Goal: Download file/media

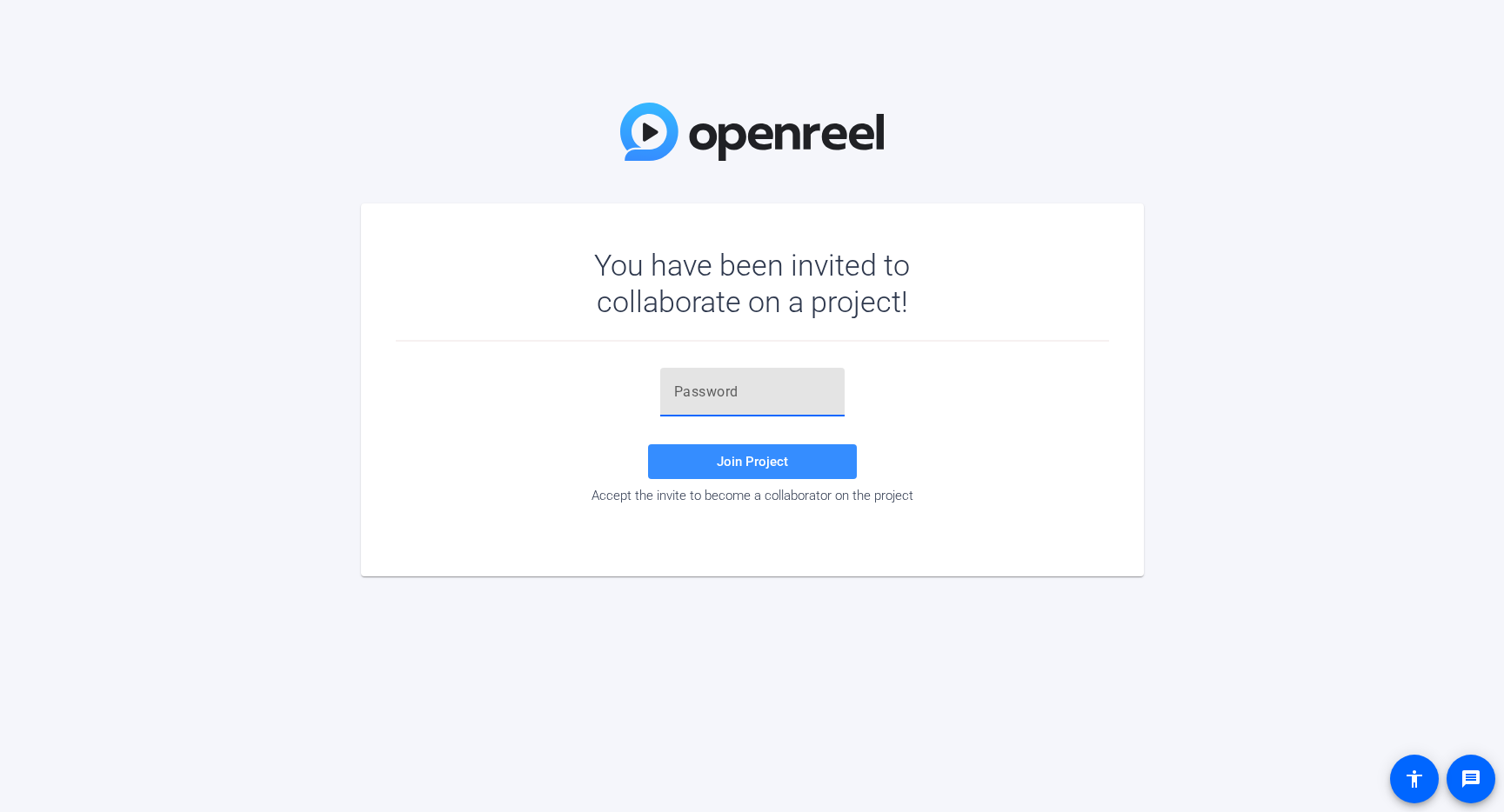
click at [733, 390] on input "text" at bounding box center [752, 392] width 156 height 21
paste input "$6!Q8e"
type input "$6!Q8e"
click at [765, 467] on span "Join Project" at bounding box center [752, 461] width 72 height 16
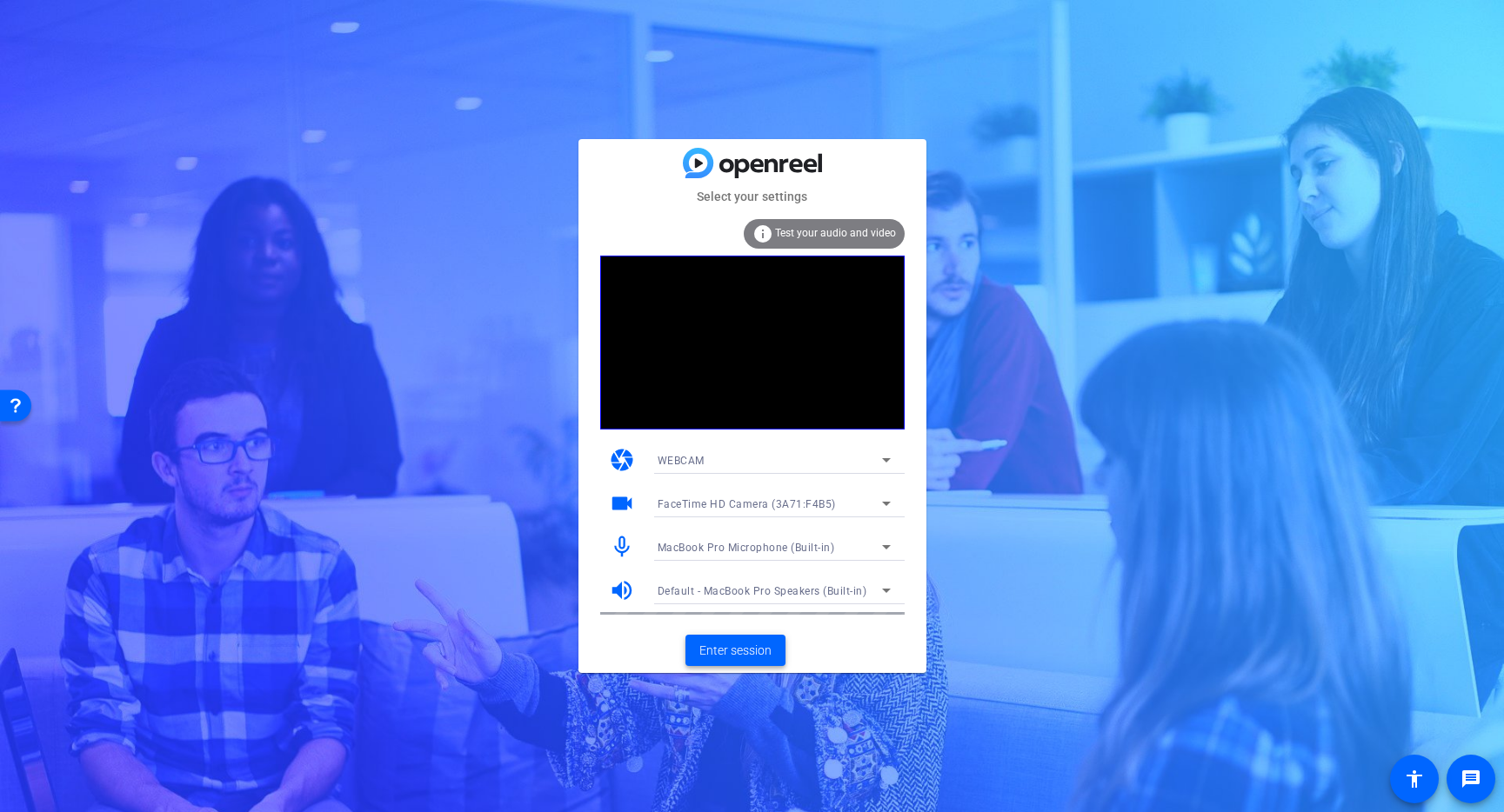
click at [744, 650] on span "Enter session" at bounding box center [735, 650] width 72 height 18
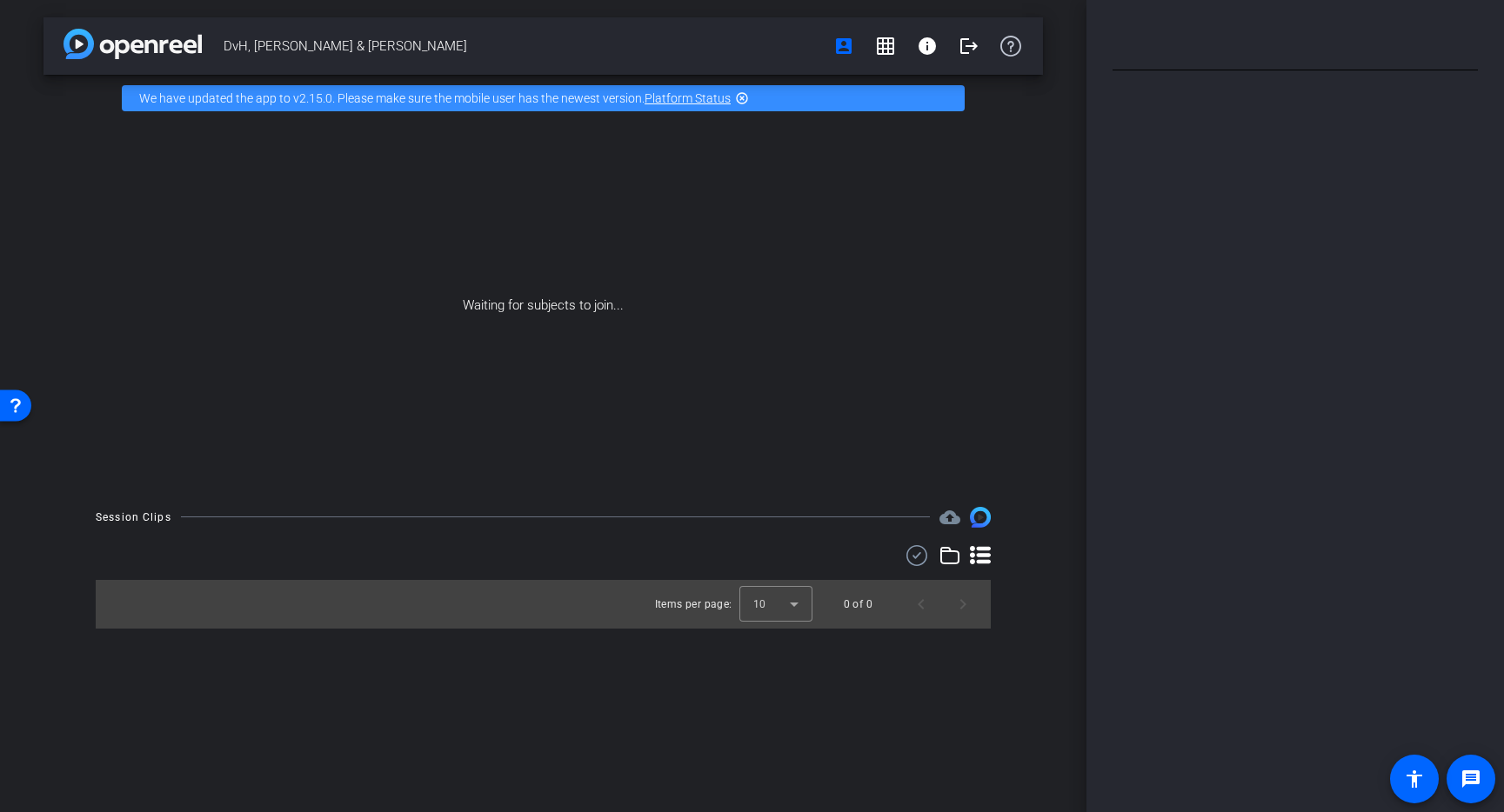
type input "DVH"
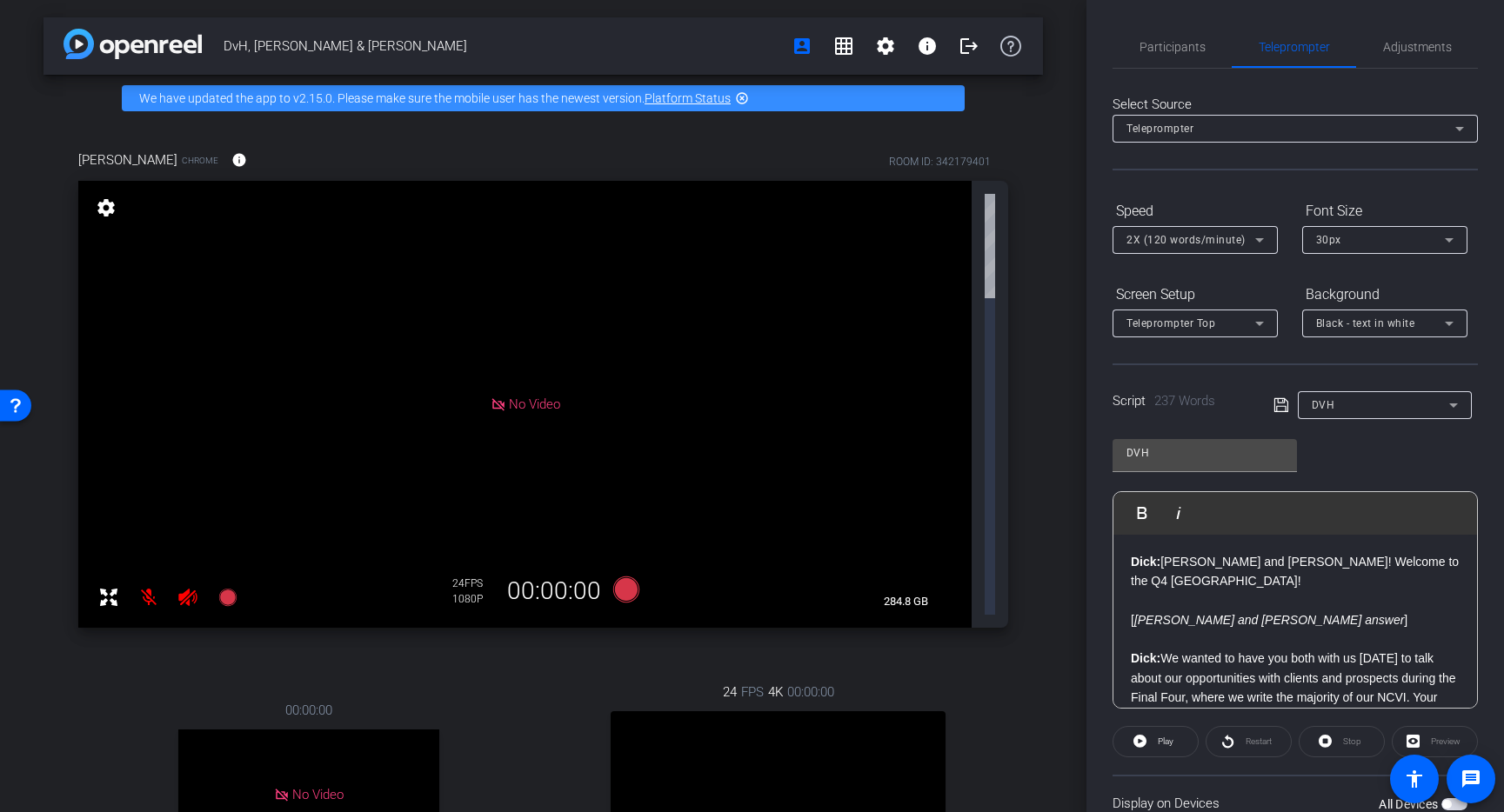
scroll to position [213, 0]
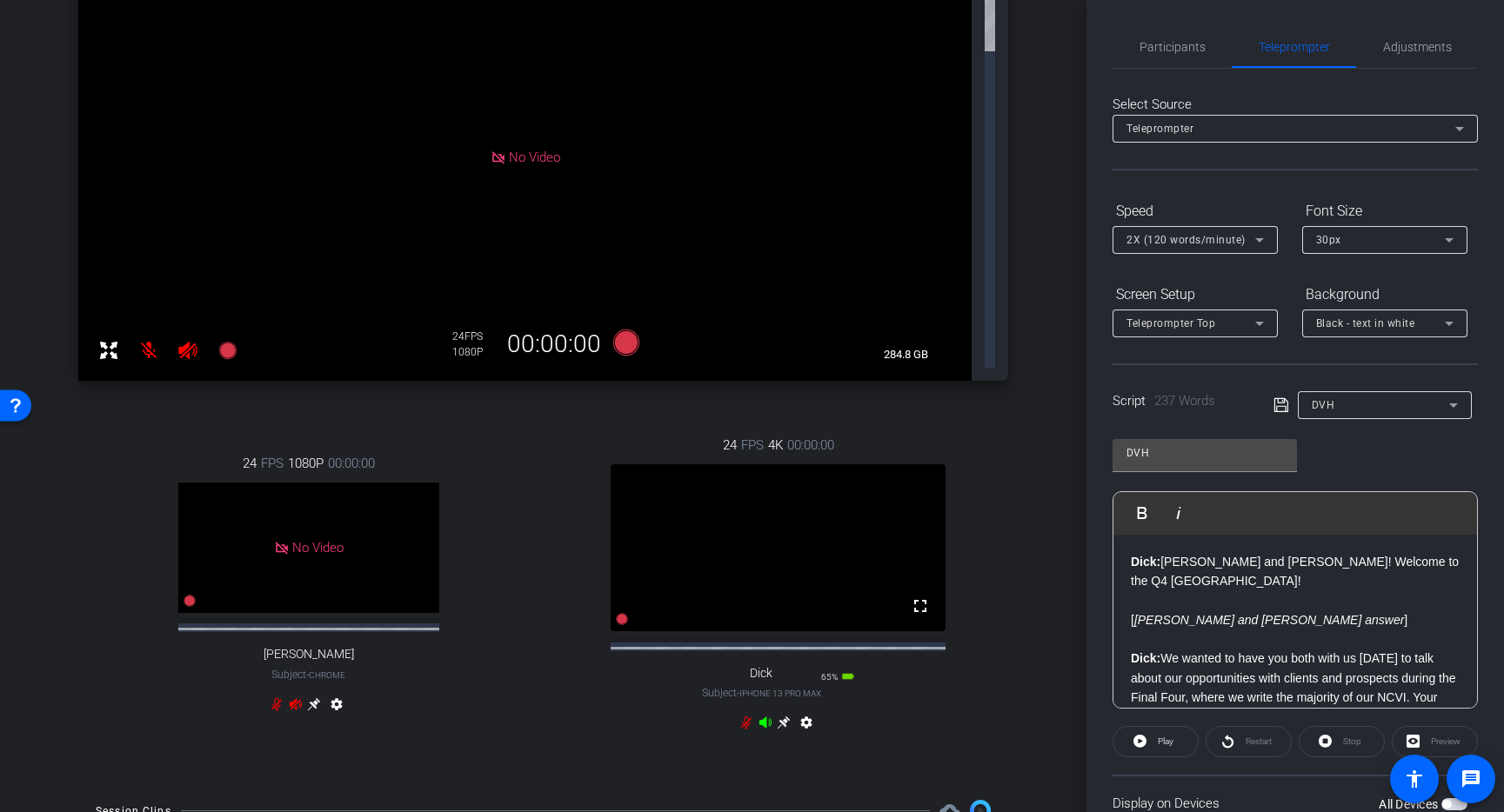
click at [761, 717] on icon at bounding box center [765, 723] width 12 height 11
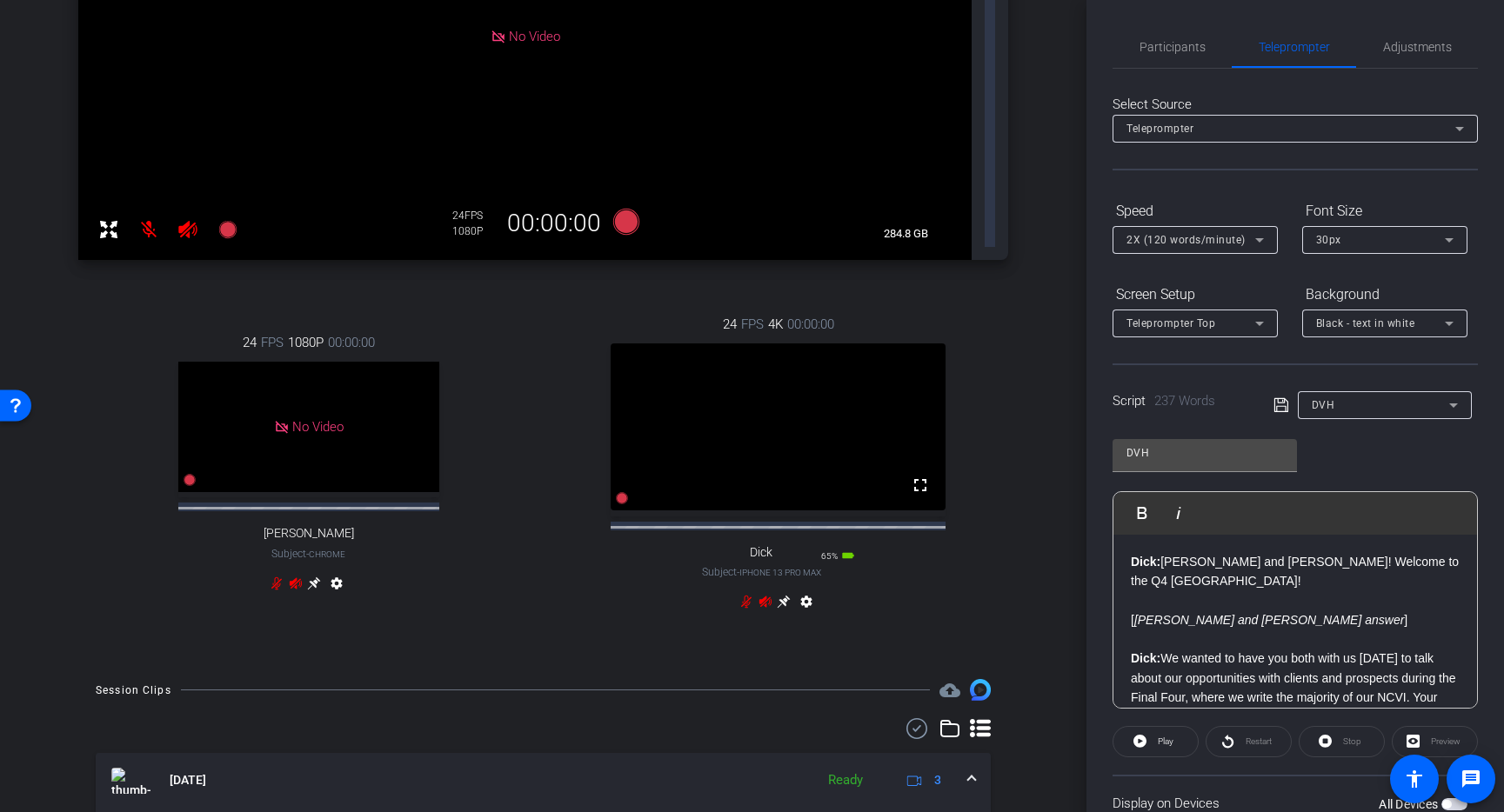
scroll to position [371, 0]
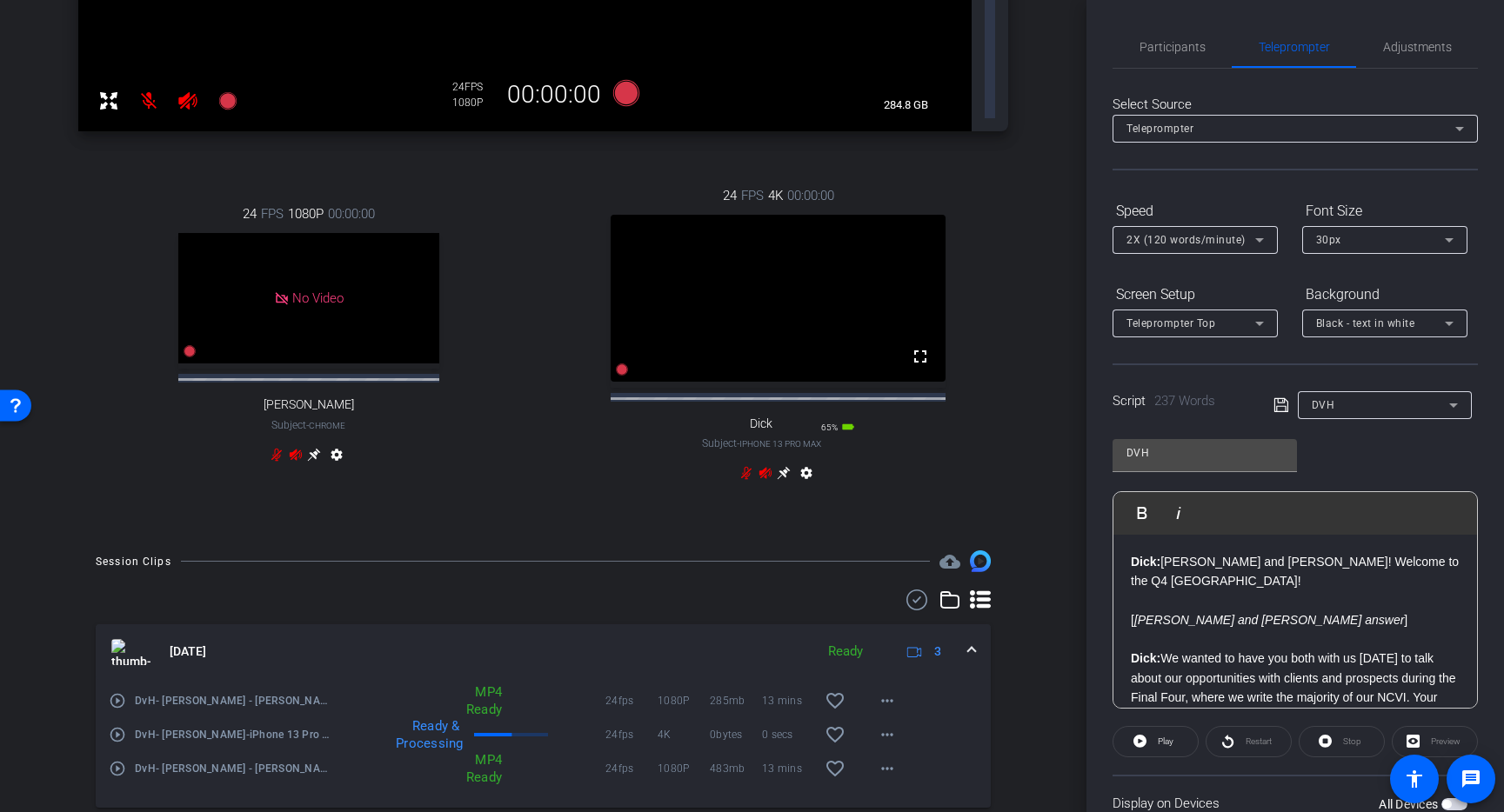
scroll to position [685, 0]
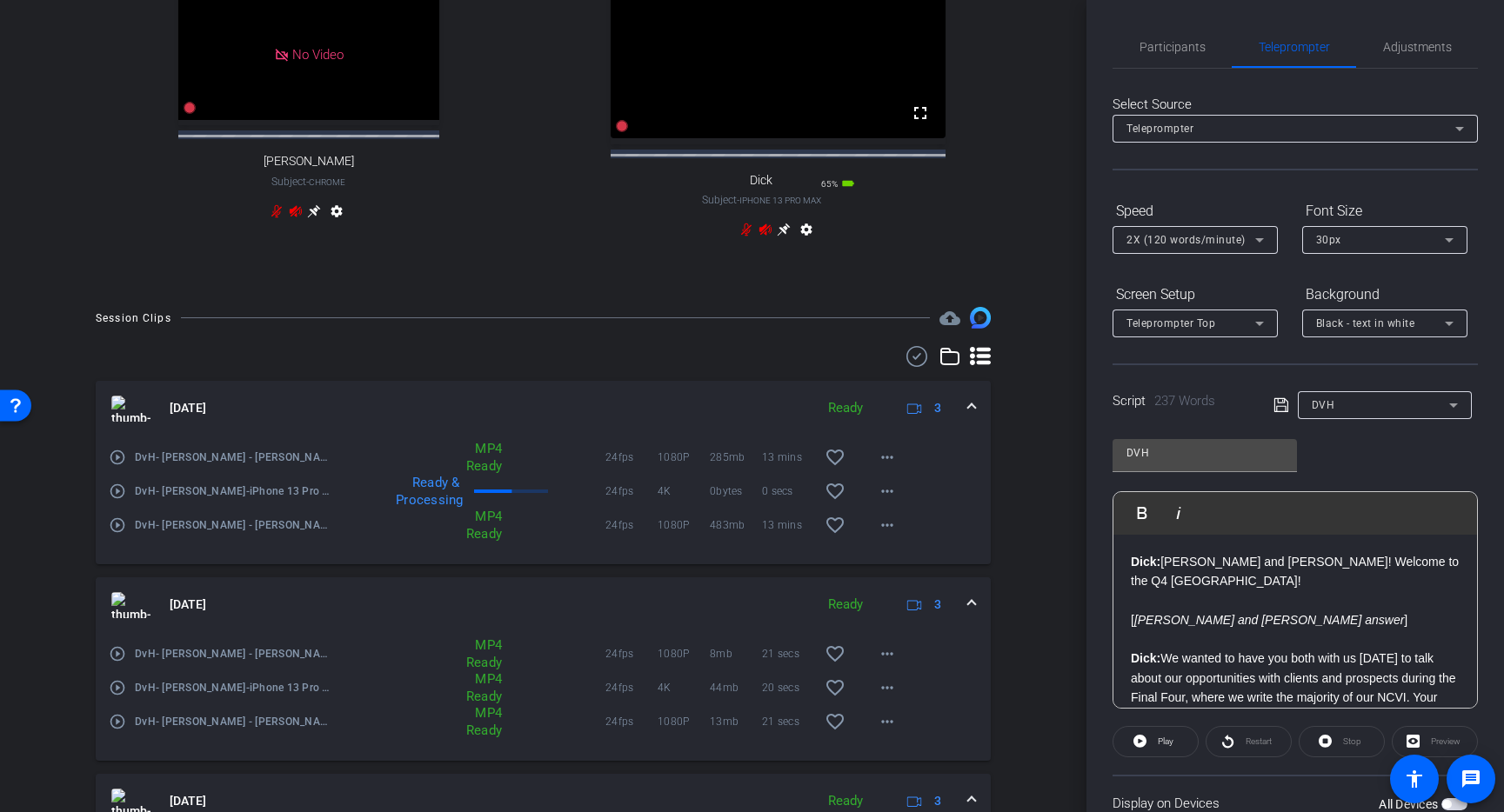
scroll to position [751, 0]
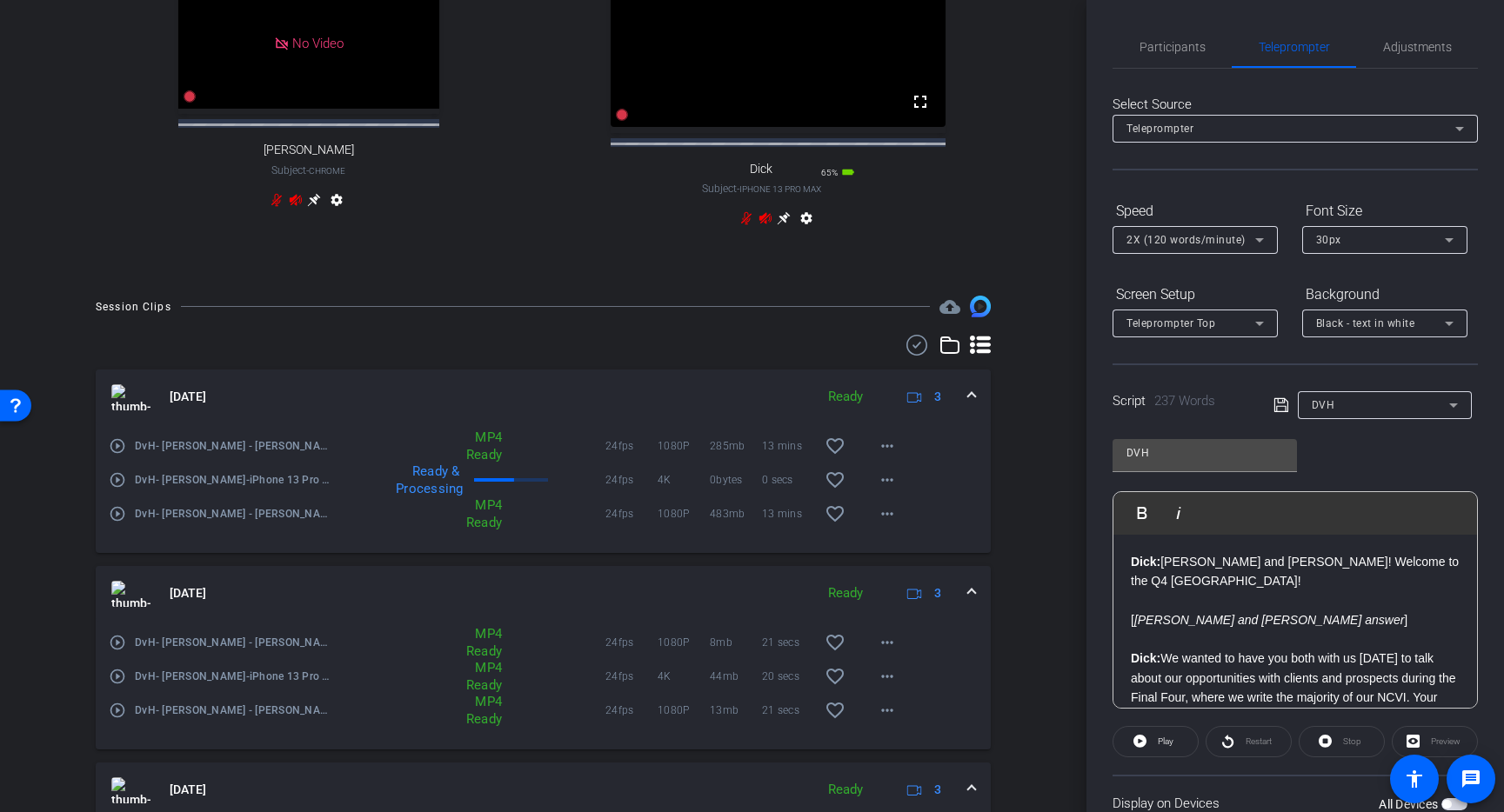
click at [968, 584] on span at bounding box center [970, 593] width 7 height 18
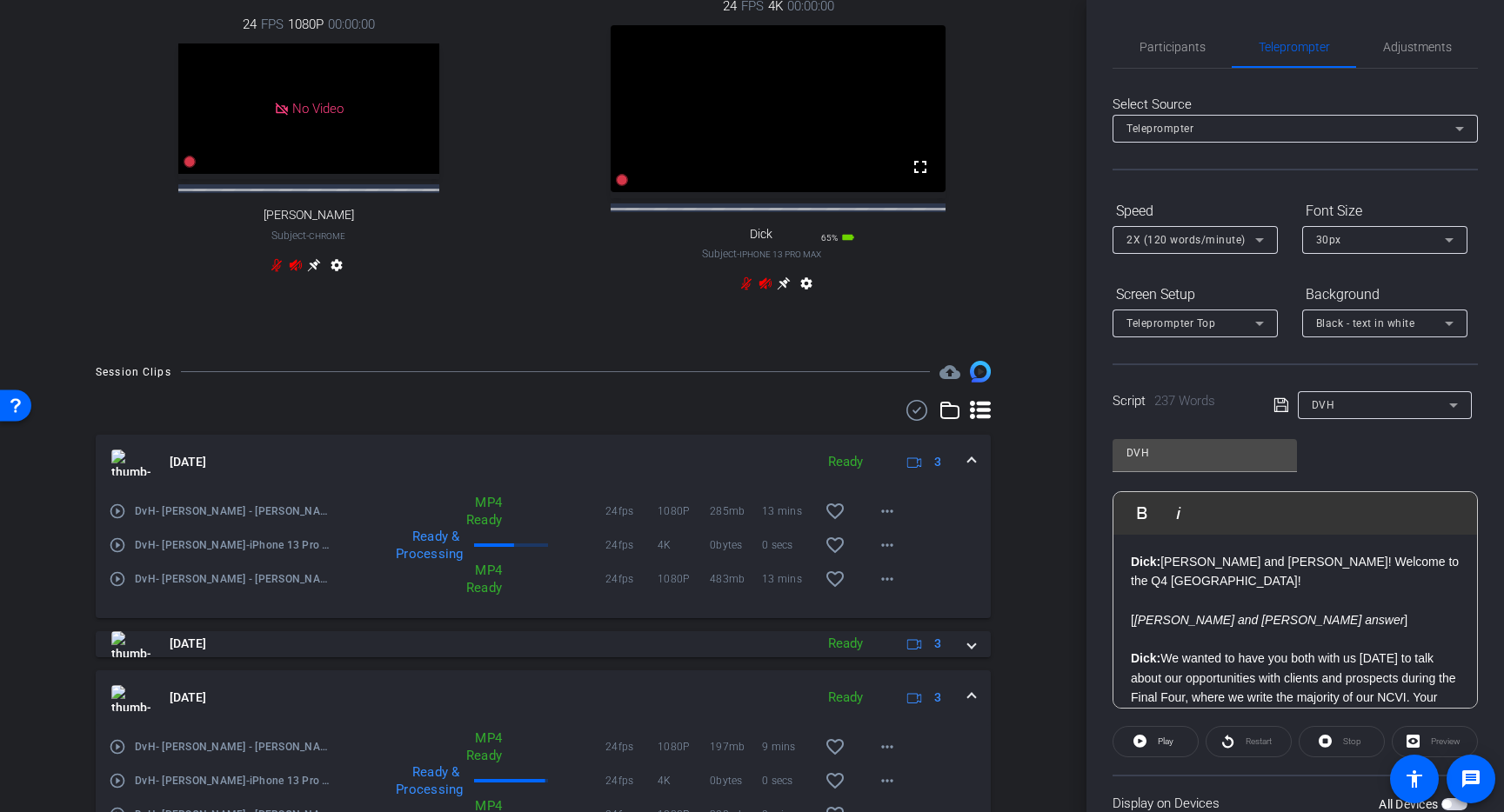
scroll to position [685, 0]
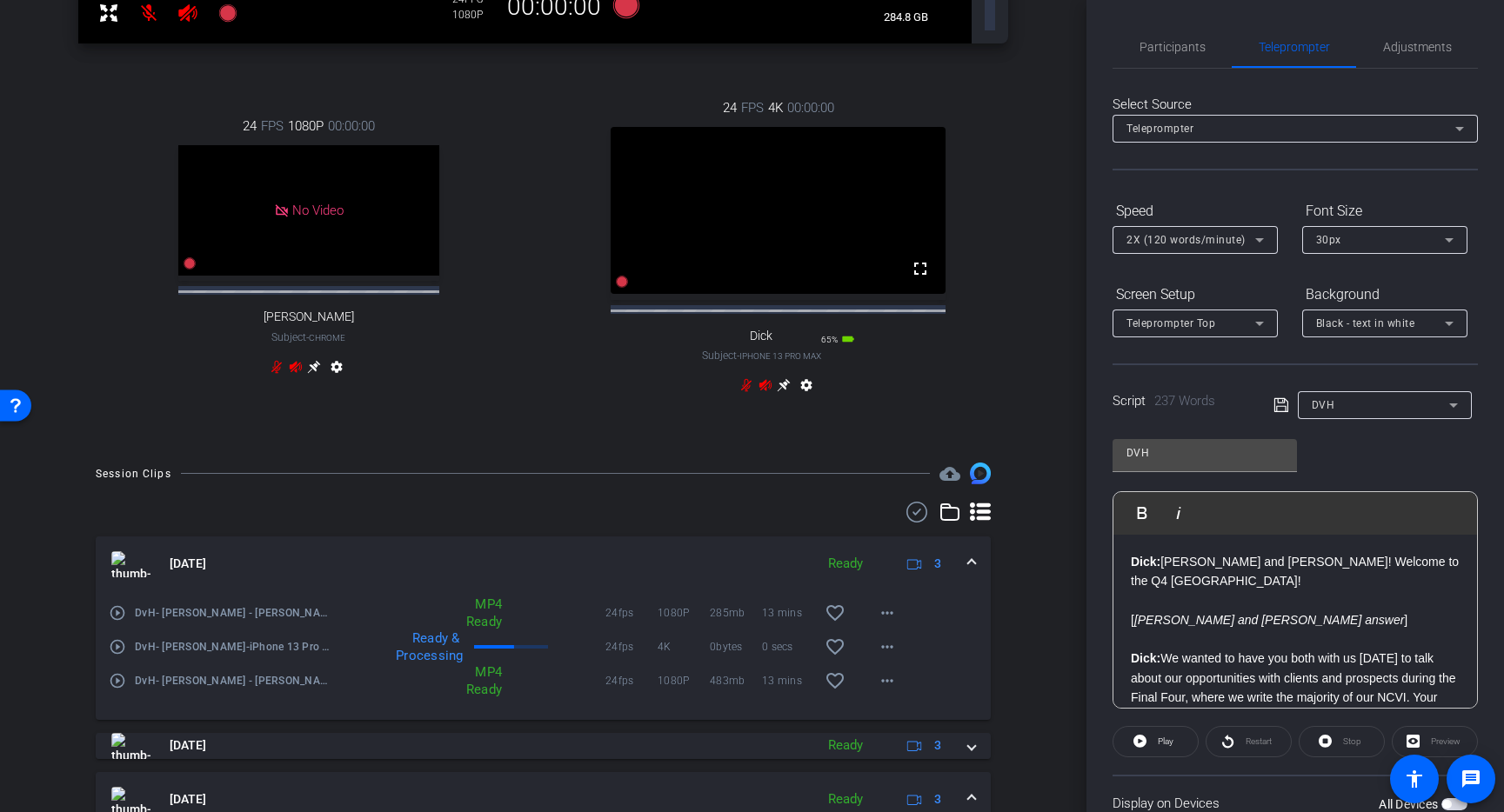
scroll to position [528, 0]
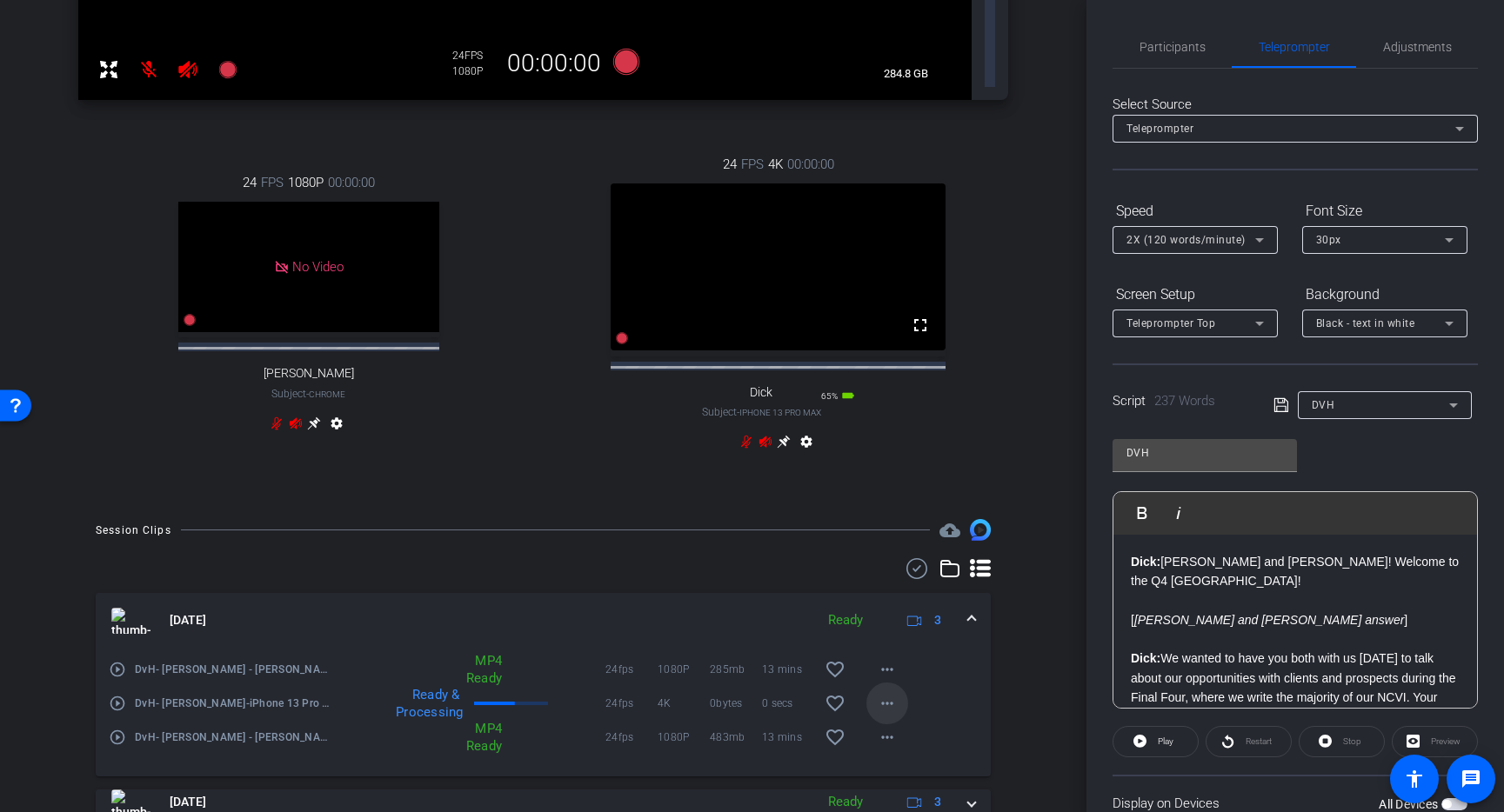
click at [876, 693] on mat-icon "more_horiz" at bounding box center [887, 703] width 21 height 21
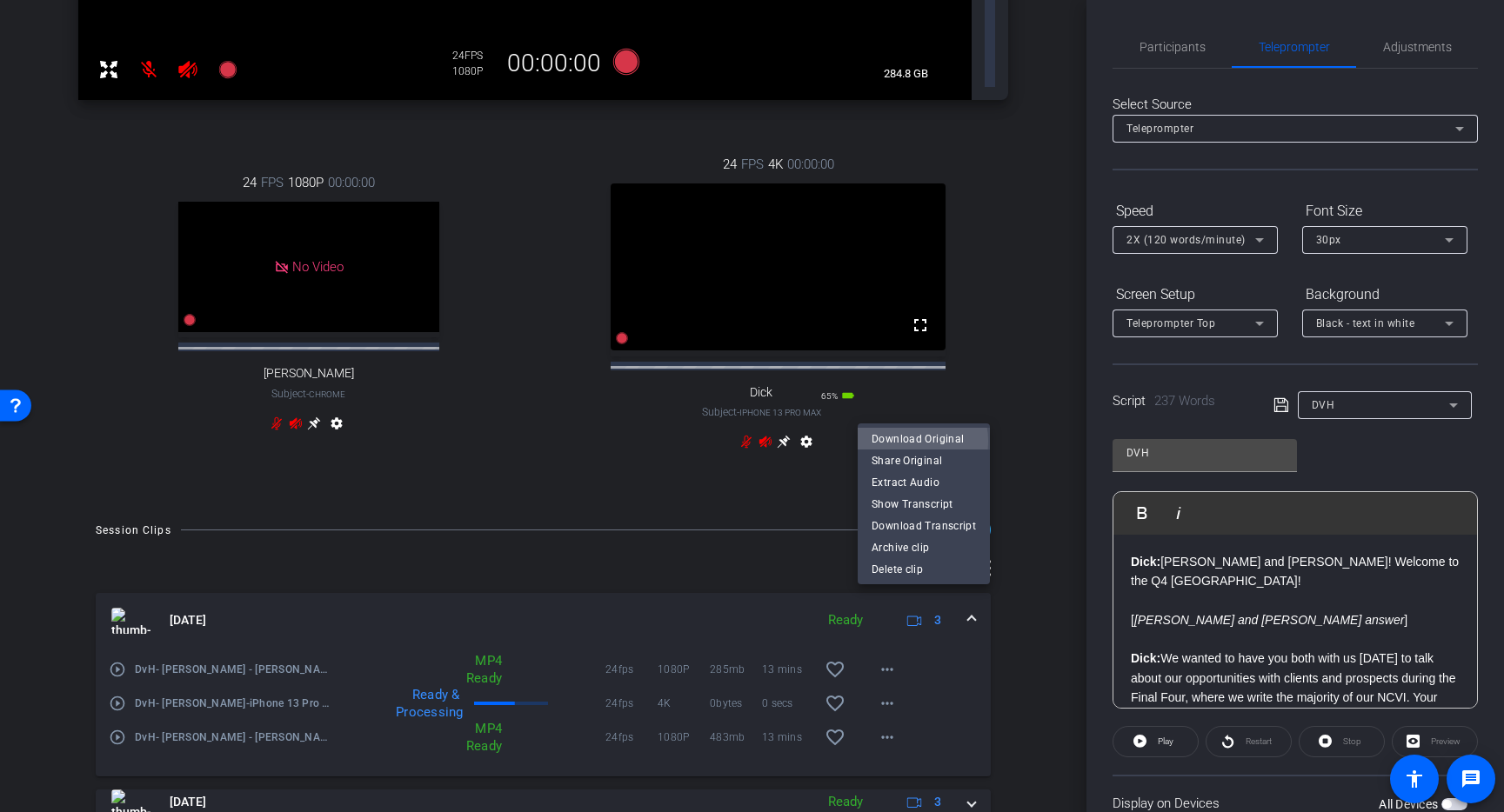
click at [907, 440] on span "Download Original" at bounding box center [923, 438] width 104 height 21
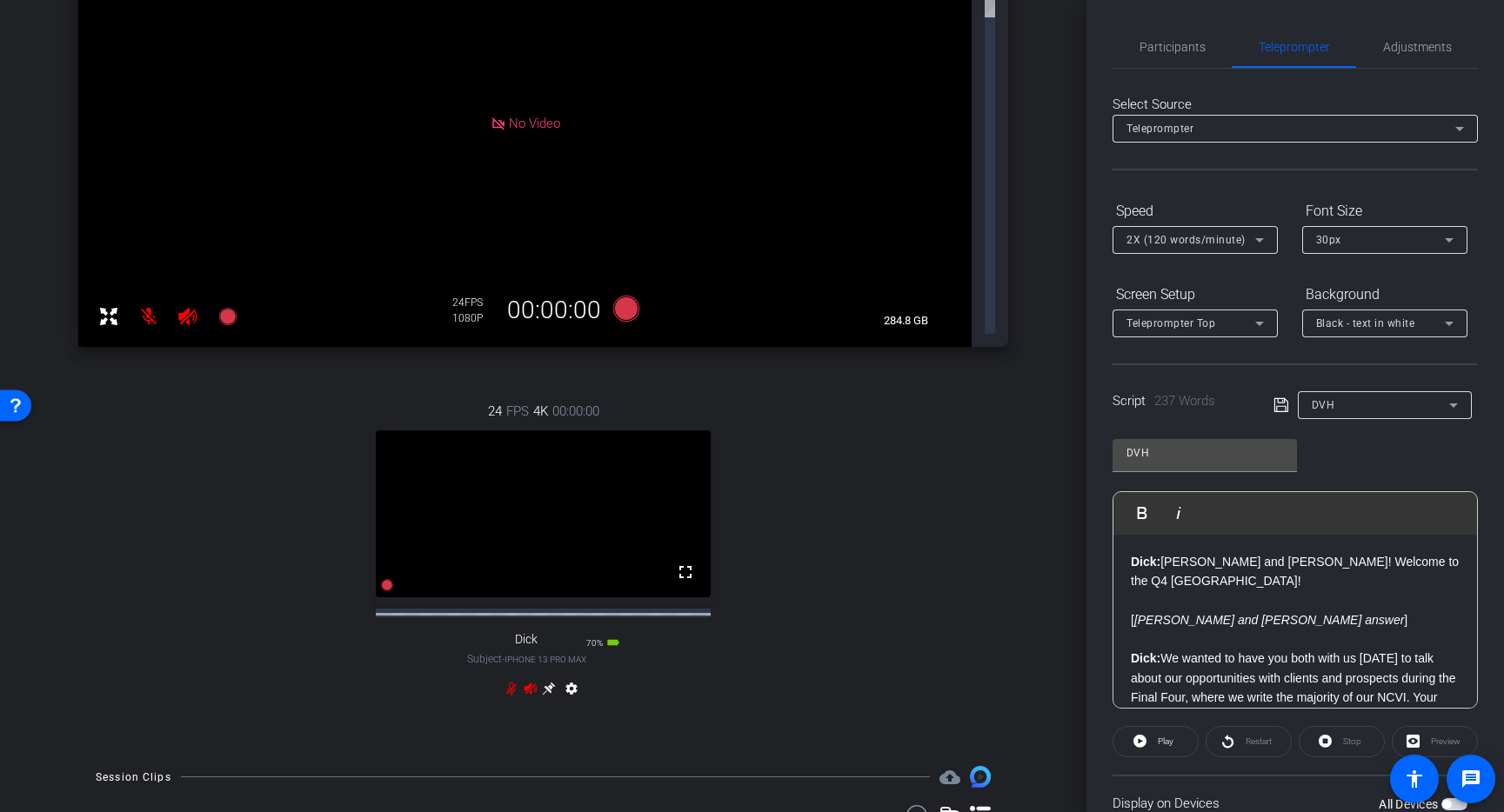
scroll to position [127, 0]
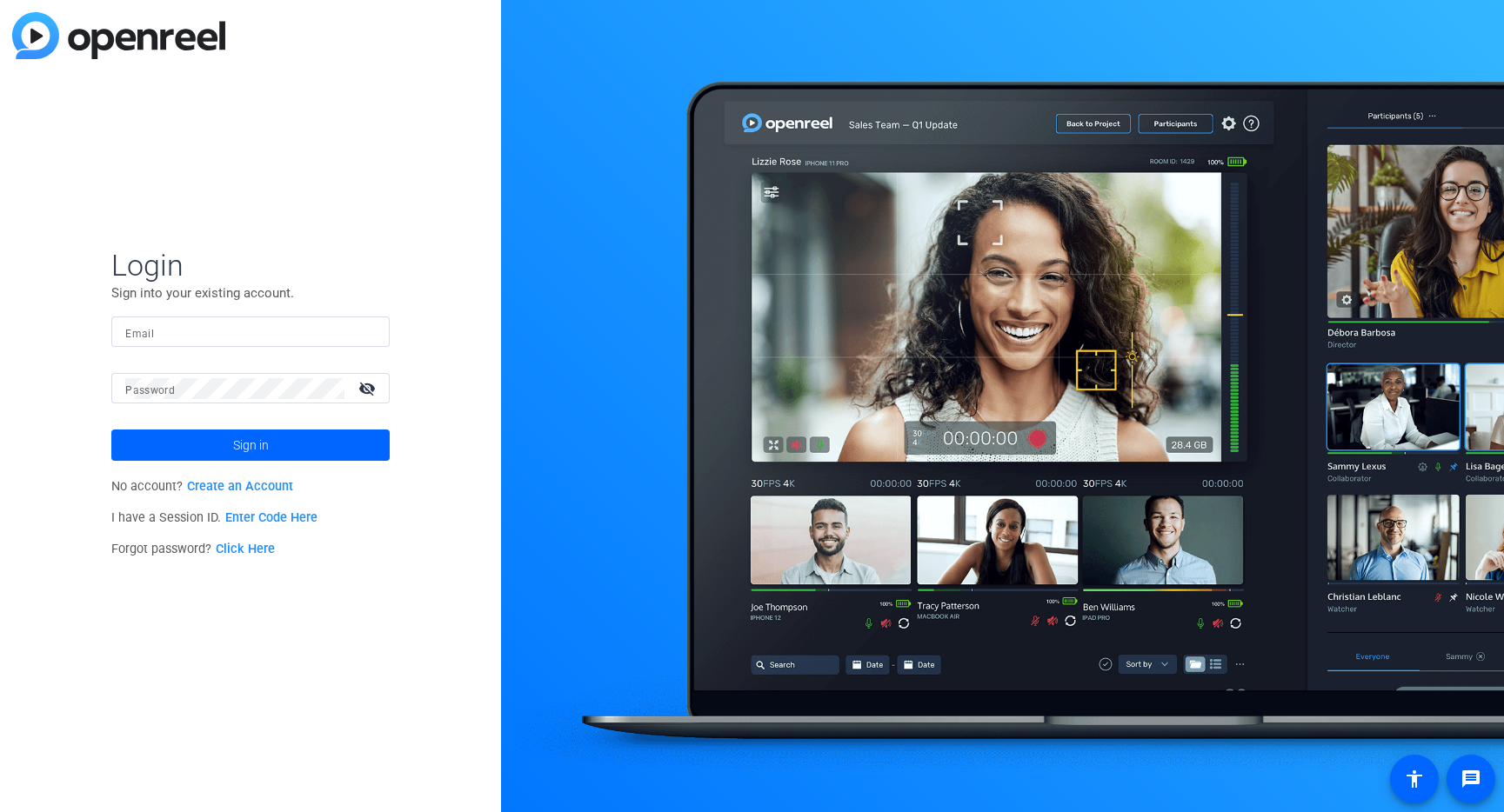
click at [178, 331] on input "Email" at bounding box center [250, 332] width 250 height 21
type input "chris.wolcott@gartner.com"
click at [111, 429] on button "Sign in" at bounding box center [250, 444] width 279 height 31
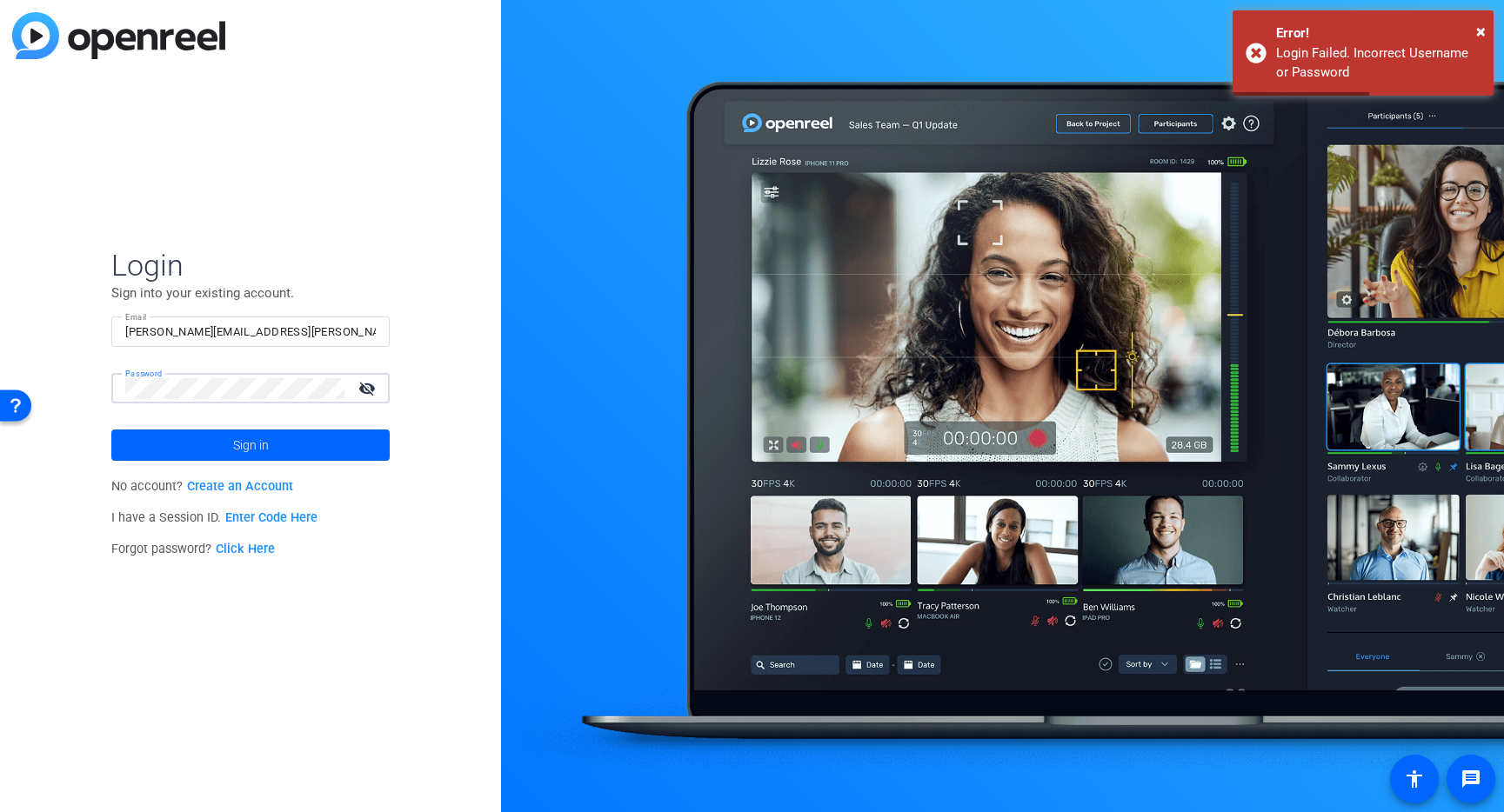
click at [88, 388] on div "Login Sign into your existing account. Email chris.wolcott@gartner.com Password…" at bounding box center [250, 406] width 501 height 812
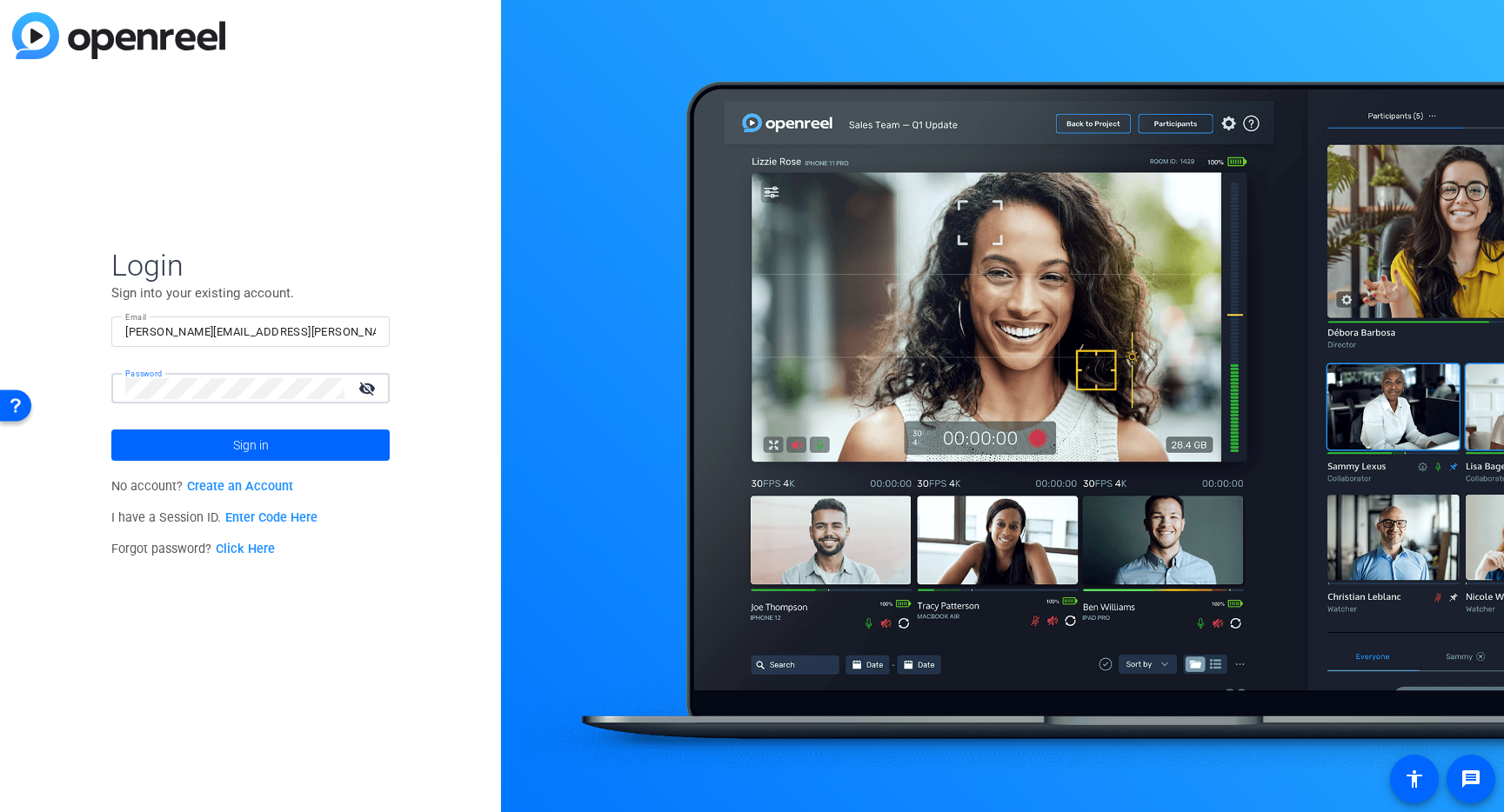
click at [111, 429] on button "Sign in" at bounding box center [250, 444] width 279 height 31
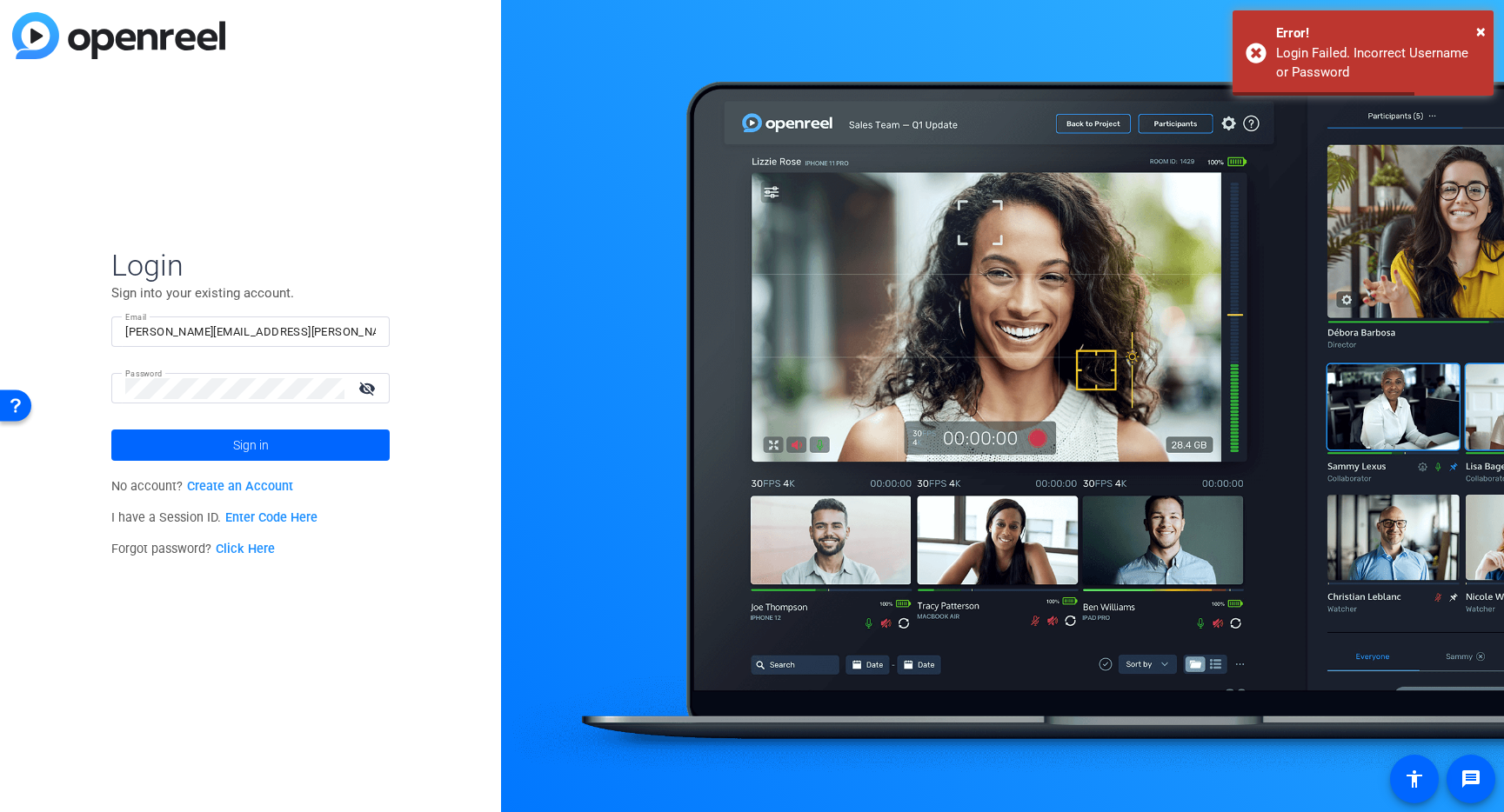
click at [232, 354] on mat-form-field "Email chris.wolcott@gartner.com" at bounding box center [250, 344] width 279 height 56
click at [35, 348] on div "Login Sign into your existing account. Email chris.wolcott@gartner.com Password…" at bounding box center [250, 406] width 501 height 812
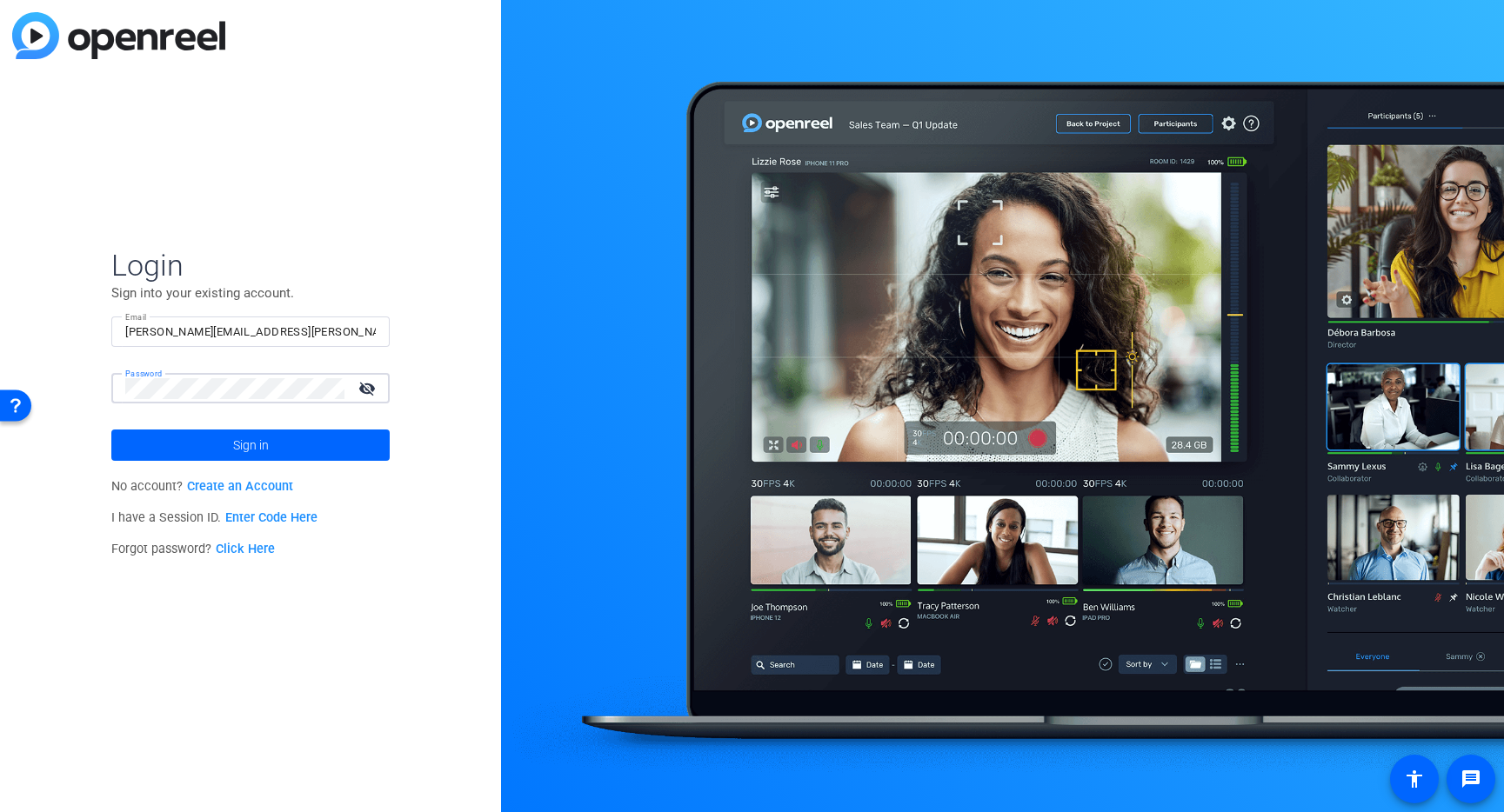
click at [111, 429] on button "Sign in" at bounding box center [250, 444] width 279 height 31
click at [44, 360] on div "Login Sign into your existing account. Email chris.wolcott@gartner.com Password…" at bounding box center [250, 406] width 501 height 812
click at [111, 429] on button "Sign in" at bounding box center [250, 444] width 279 height 31
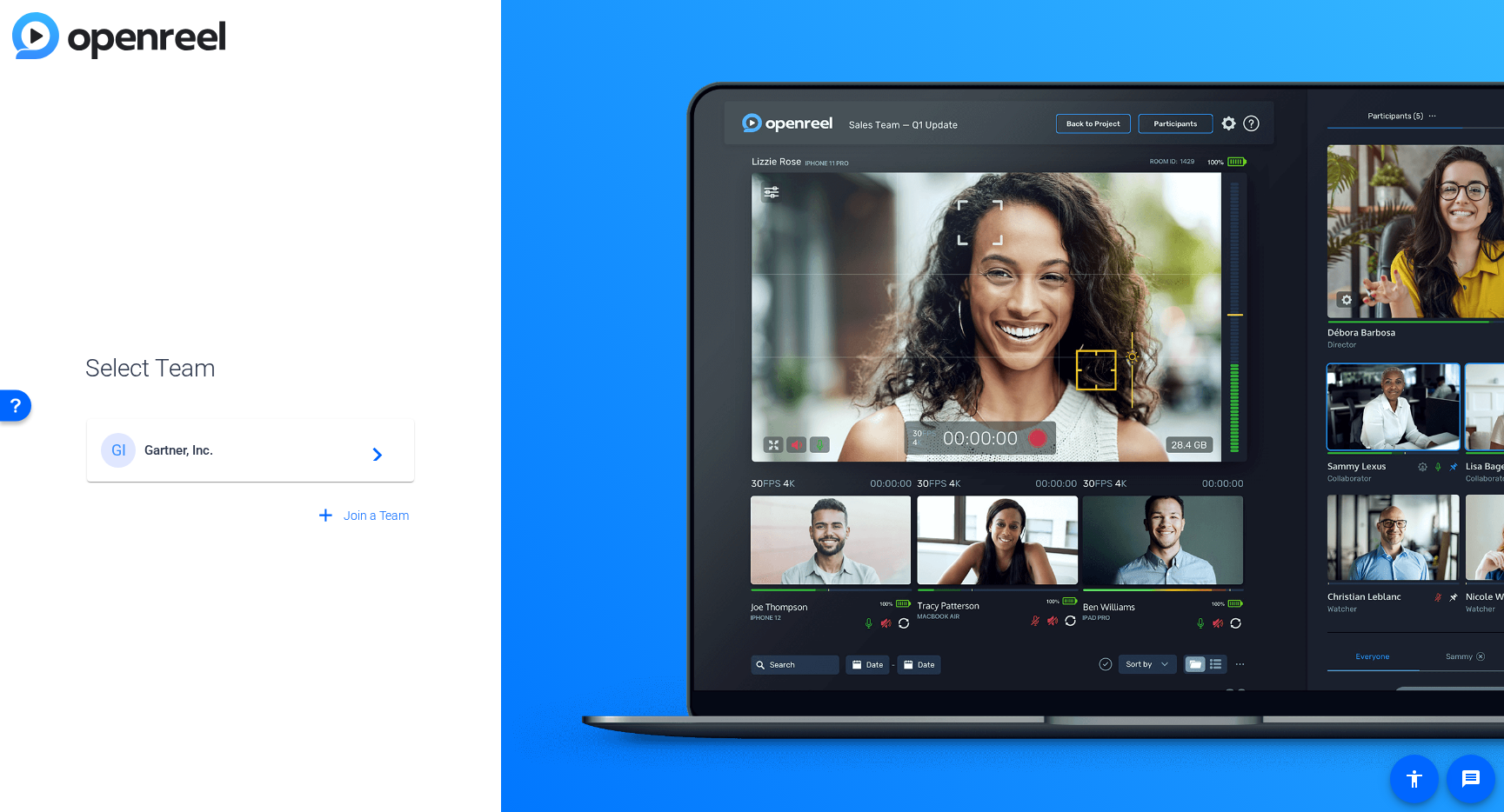
click at [217, 466] on div "GI Gartner, Inc. navigate_next" at bounding box center [250, 450] width 299 height 35
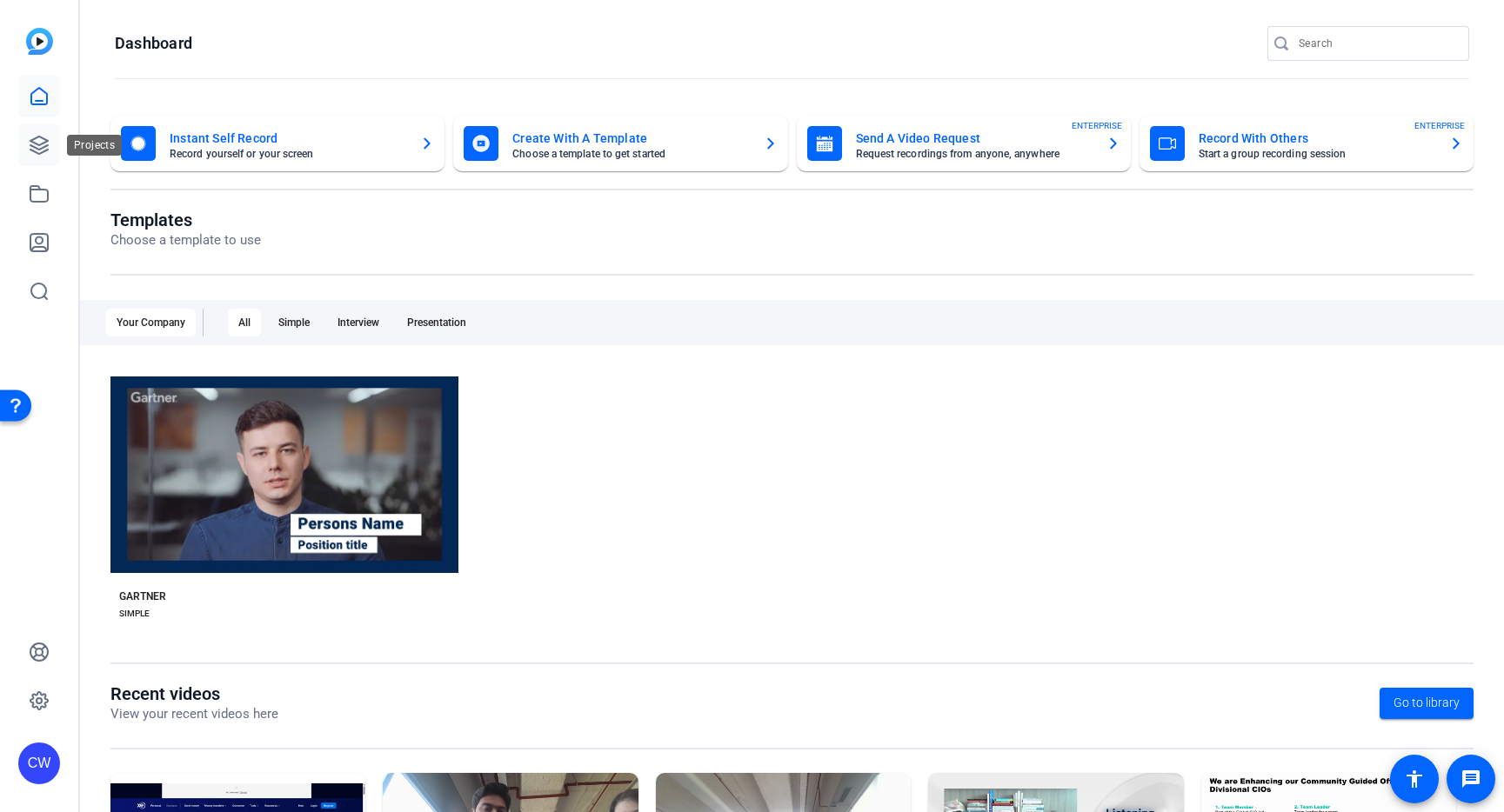
click at [32, 139] on icon at bounding box center [39, 145] width 17 height 17
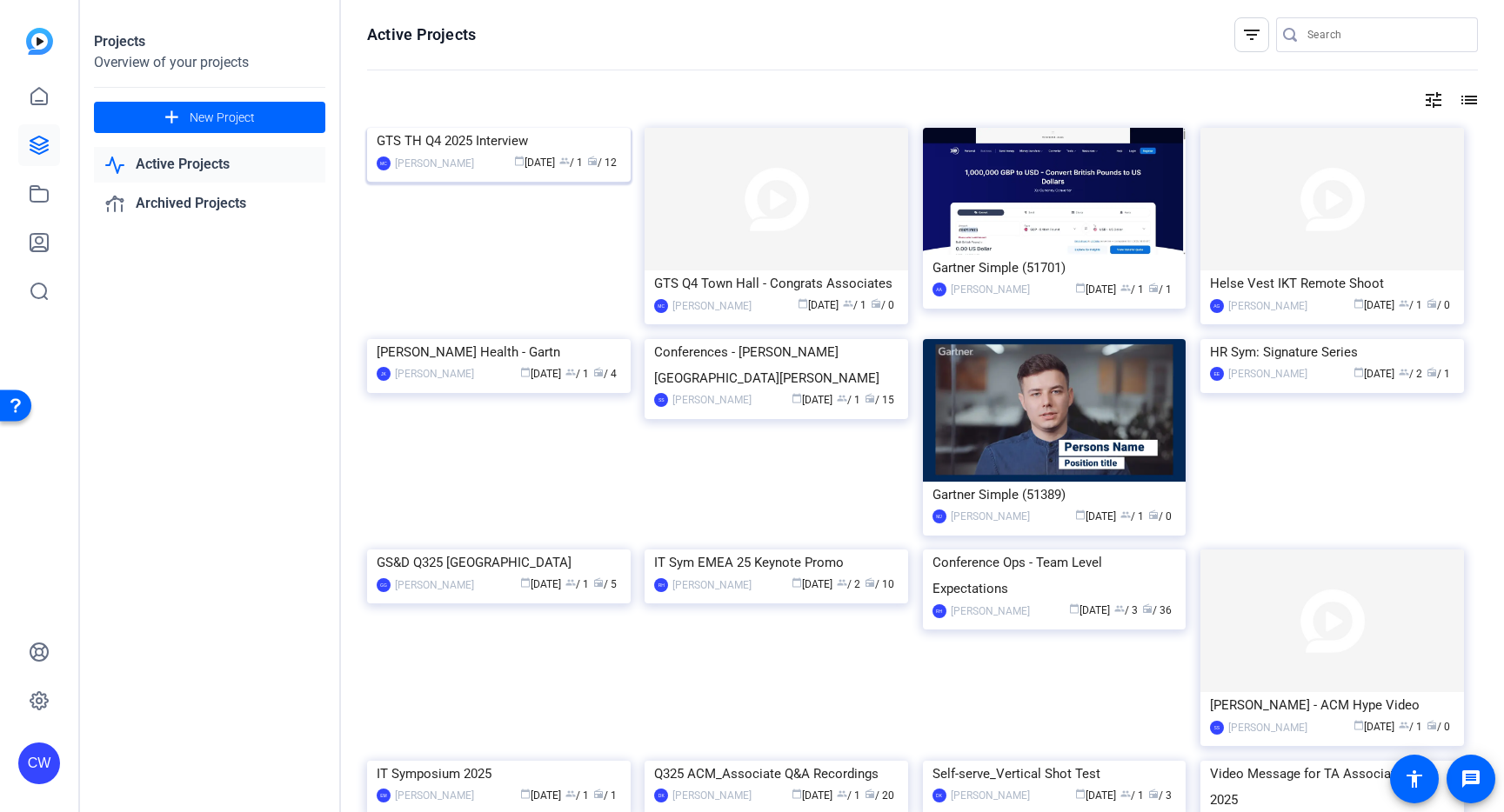
click at [552, 128] on img at bounding box center [499, 128] width 264 height 0
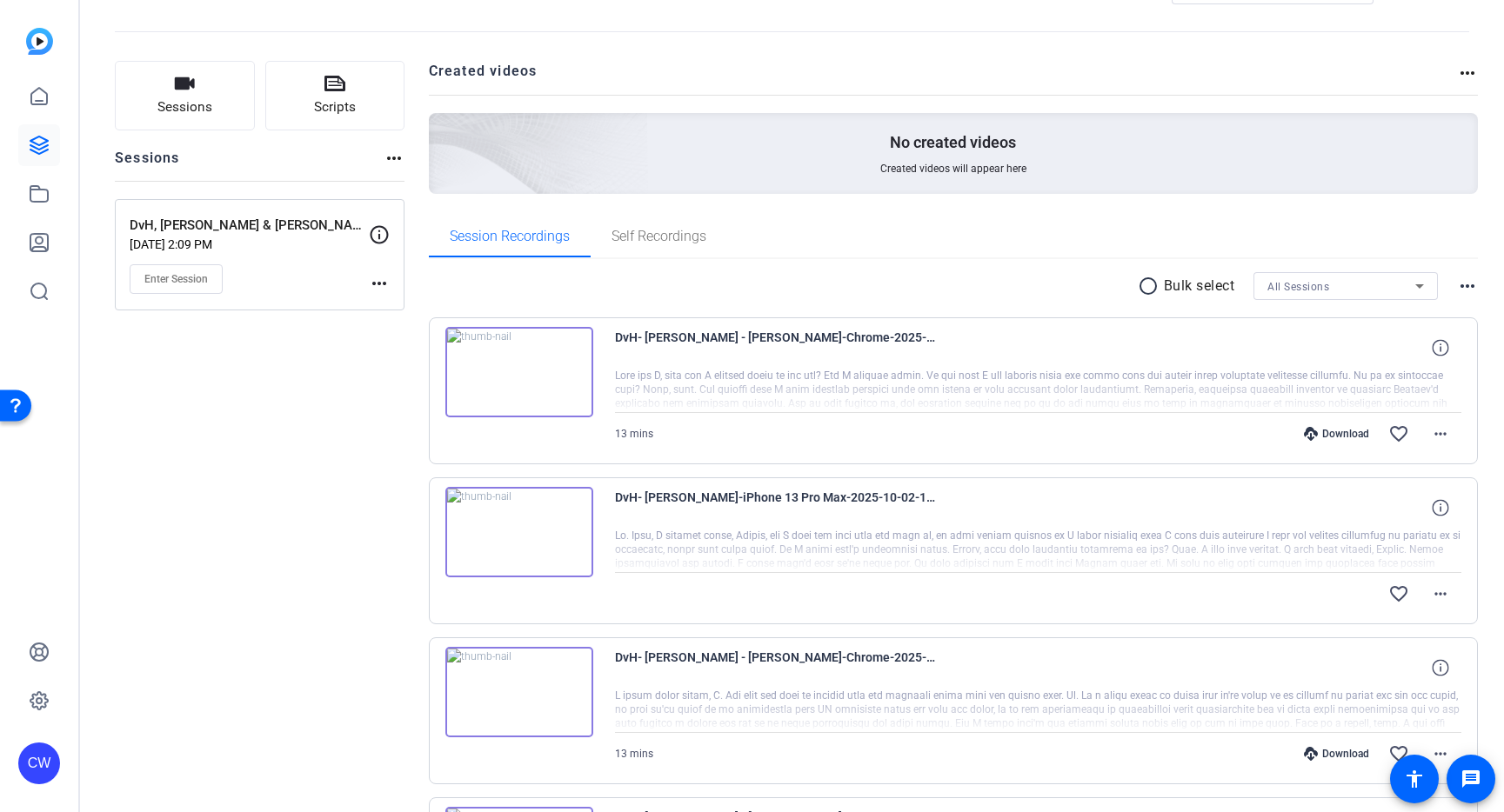
scroll to position [76, 0]
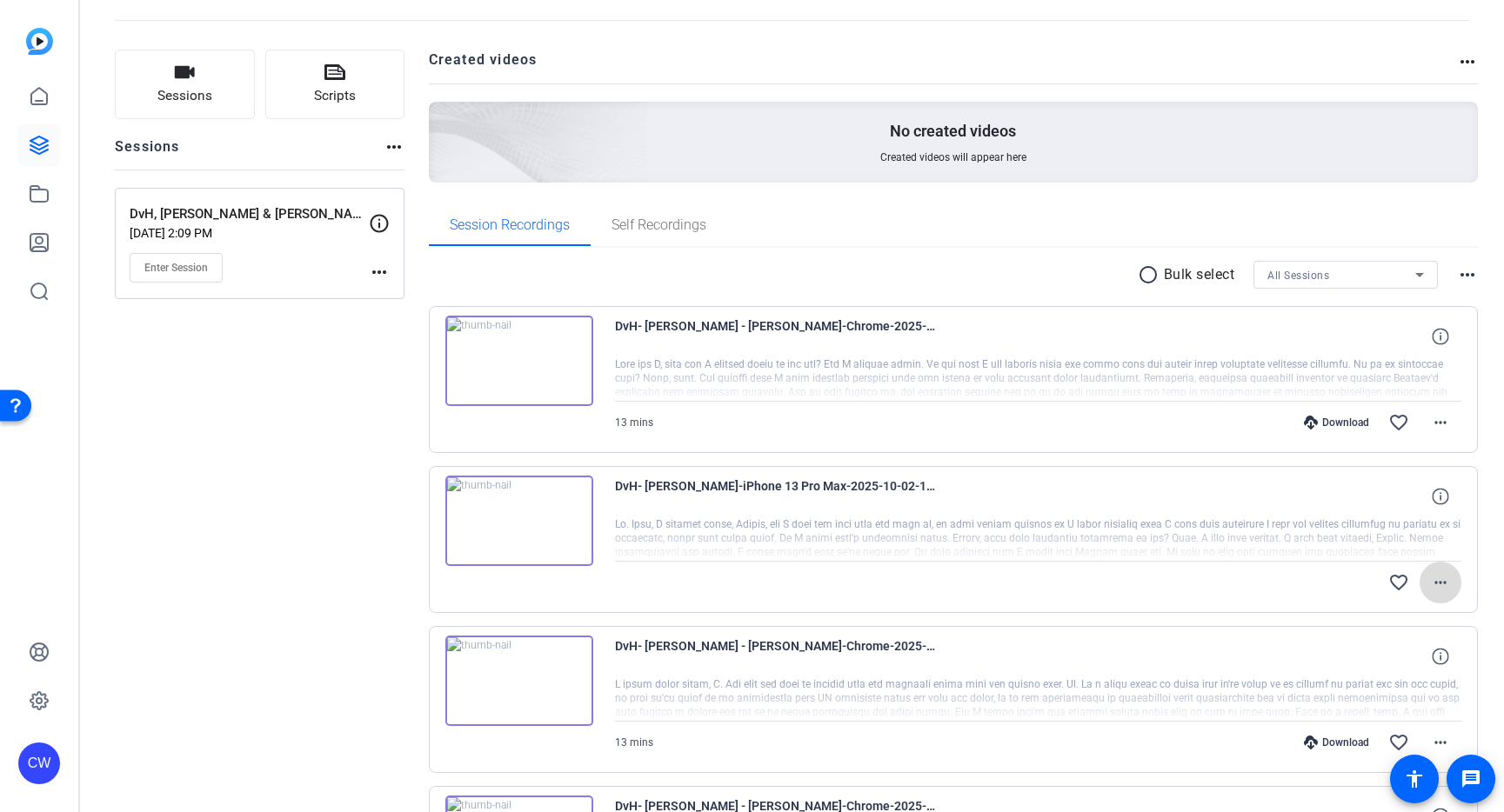
click at [1431, 580] on mat-icon "more_horiz" at bounding box center [1440, 582] width 21 height 21
click at [1433, 580] on div at bounding box center [752, 406] width 1504 height 812
click at [1438, 422] on mat-icon "more_horiz" at bounding box center [1440, 422] width 21 height 21
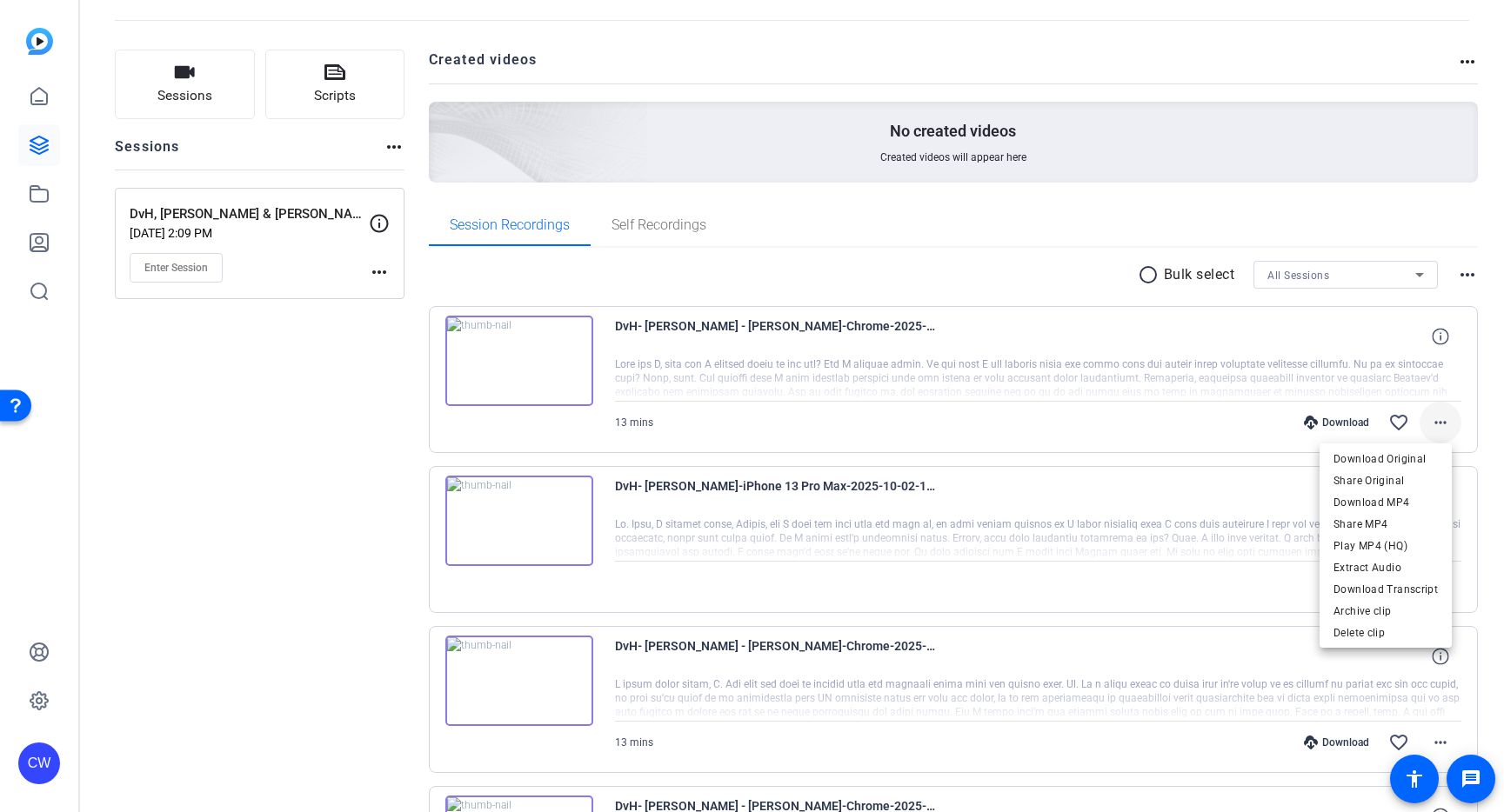
click at [1438, 422] on div at bounding box center [752, 406] width 1504 height 812
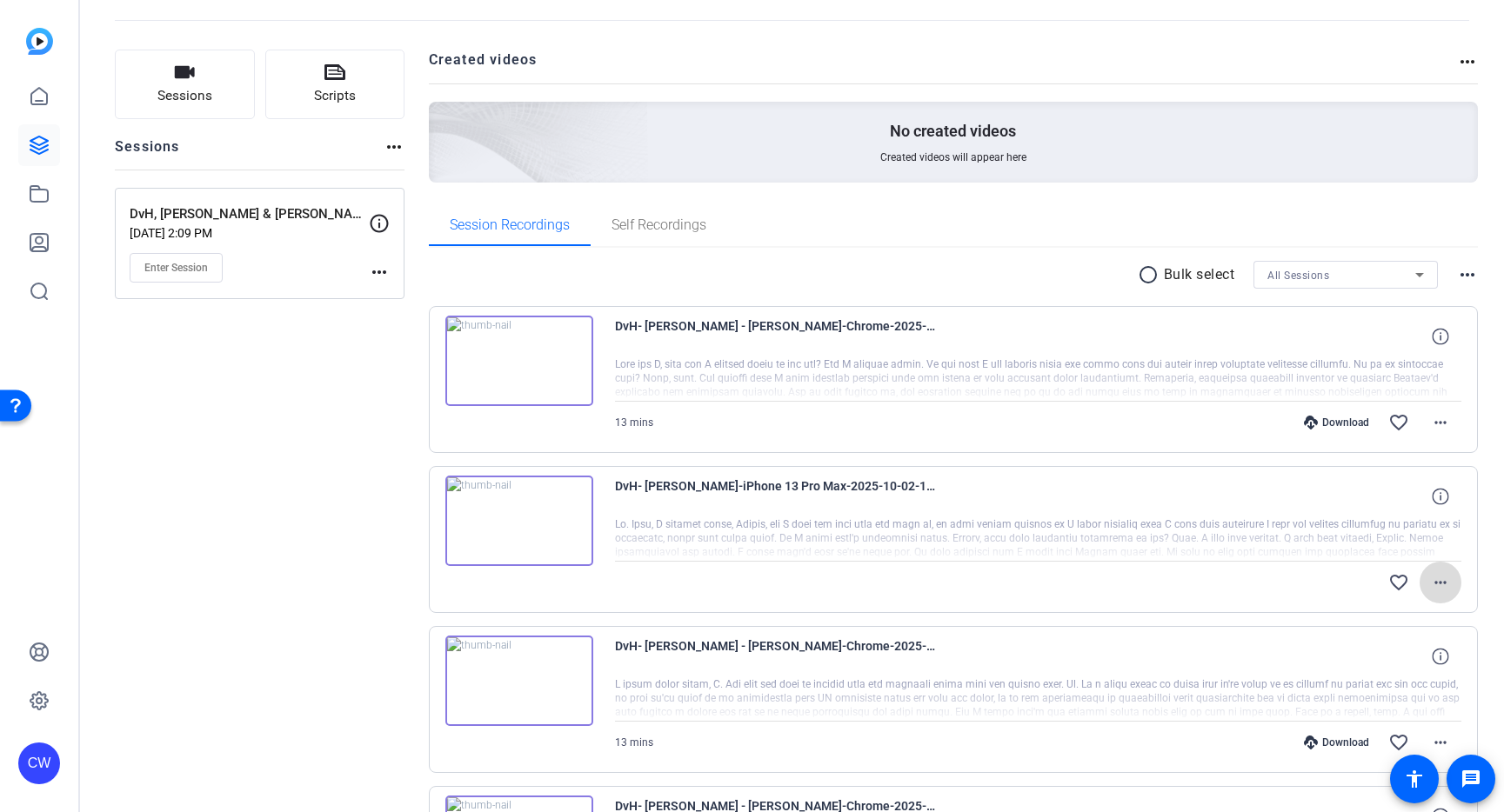
click at [1439, 584] on mat-icon "more_horiz" at bounding box center [1440, 582] width 21 height 21
click at [1487, 516] on div at bounding box center [752, 406] width 1504 height 812
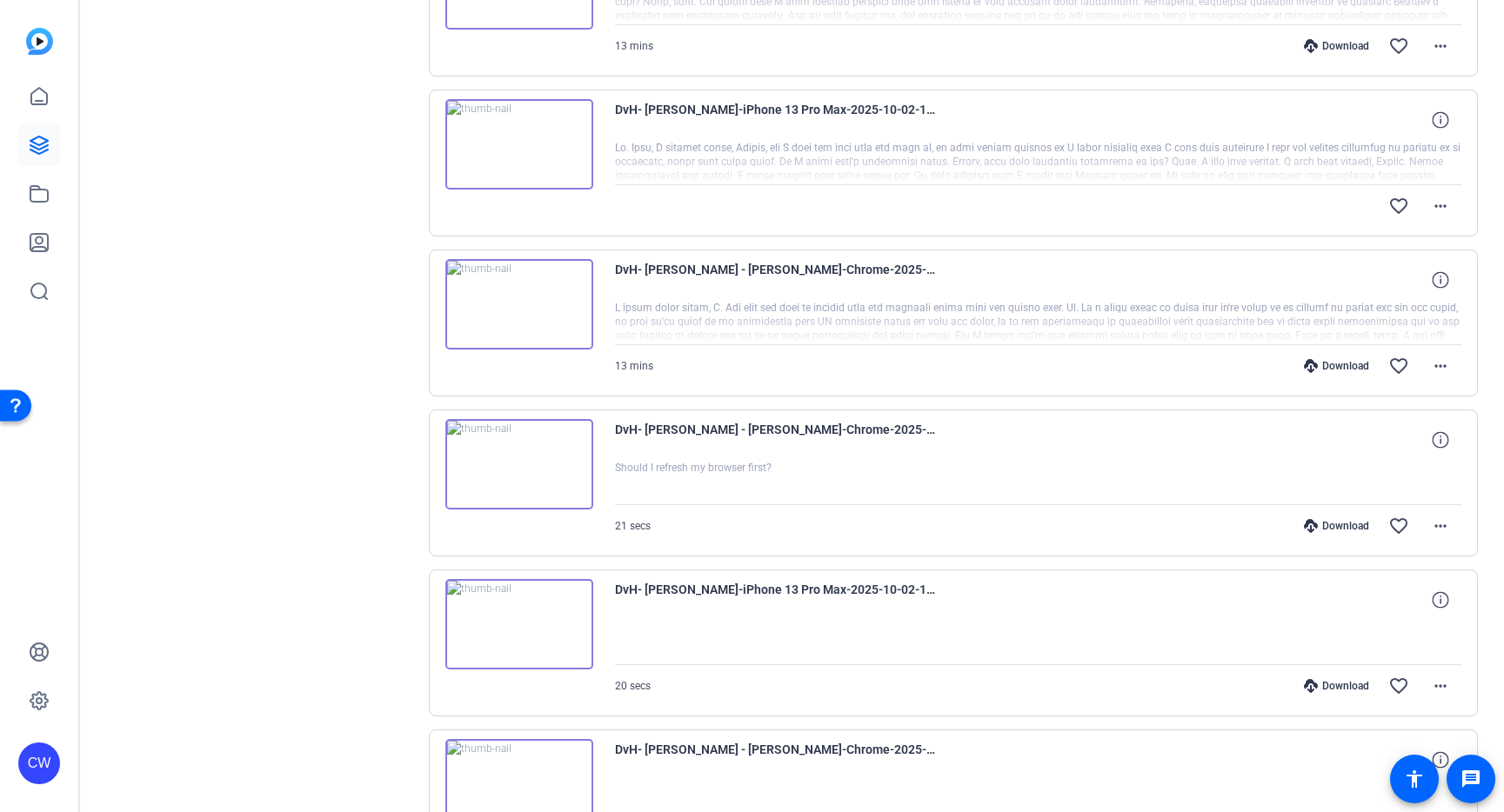
scroll to position [475, 0]
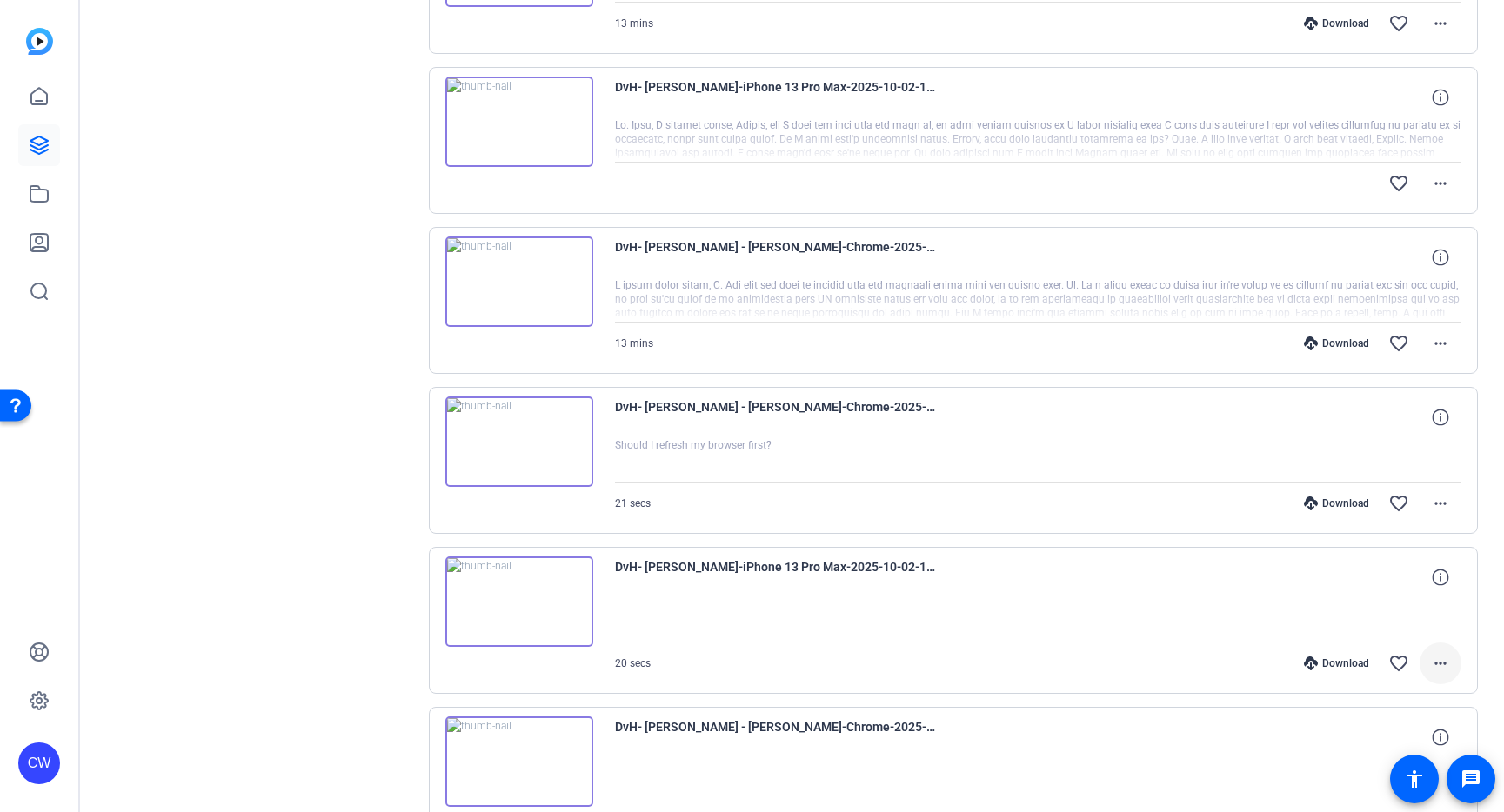
click at [1433, 665] on mat-icon "more_horiz" at bounding box center [1440, 663] width 21 height 21
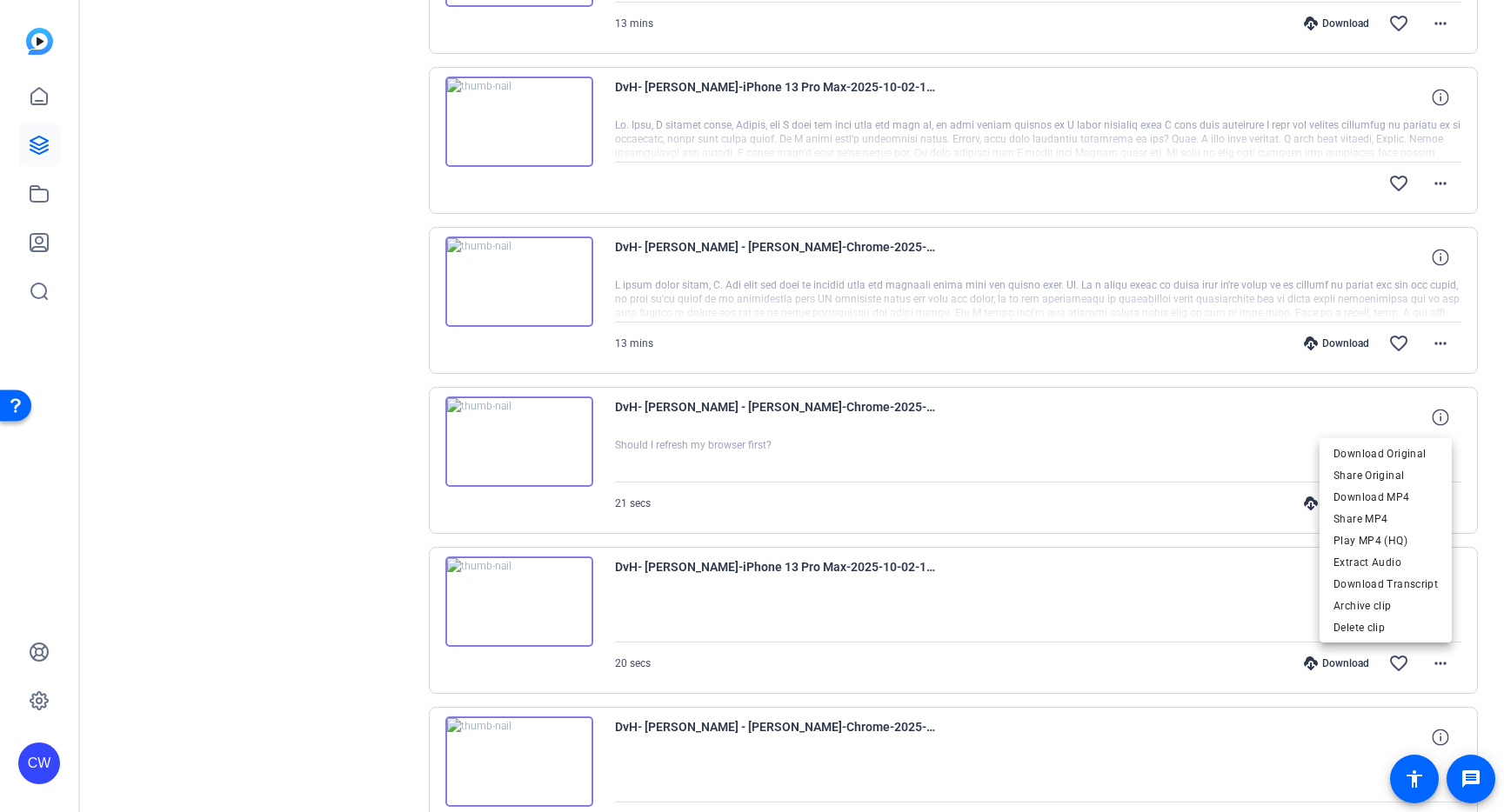
click at [1472, 652] on div at bounding box center [752, 406] width 1504 height 812
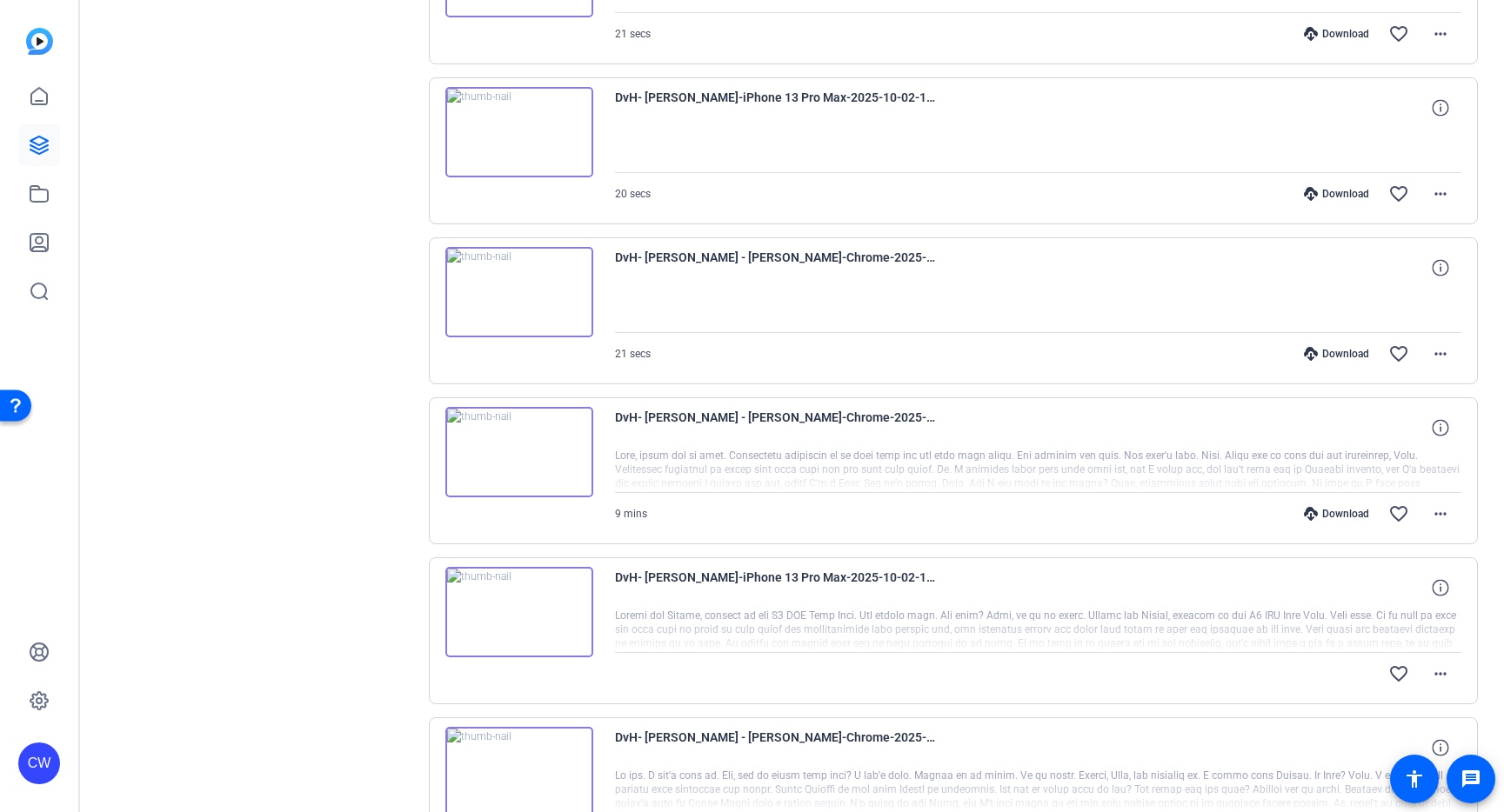
scroll to position [956, 0]
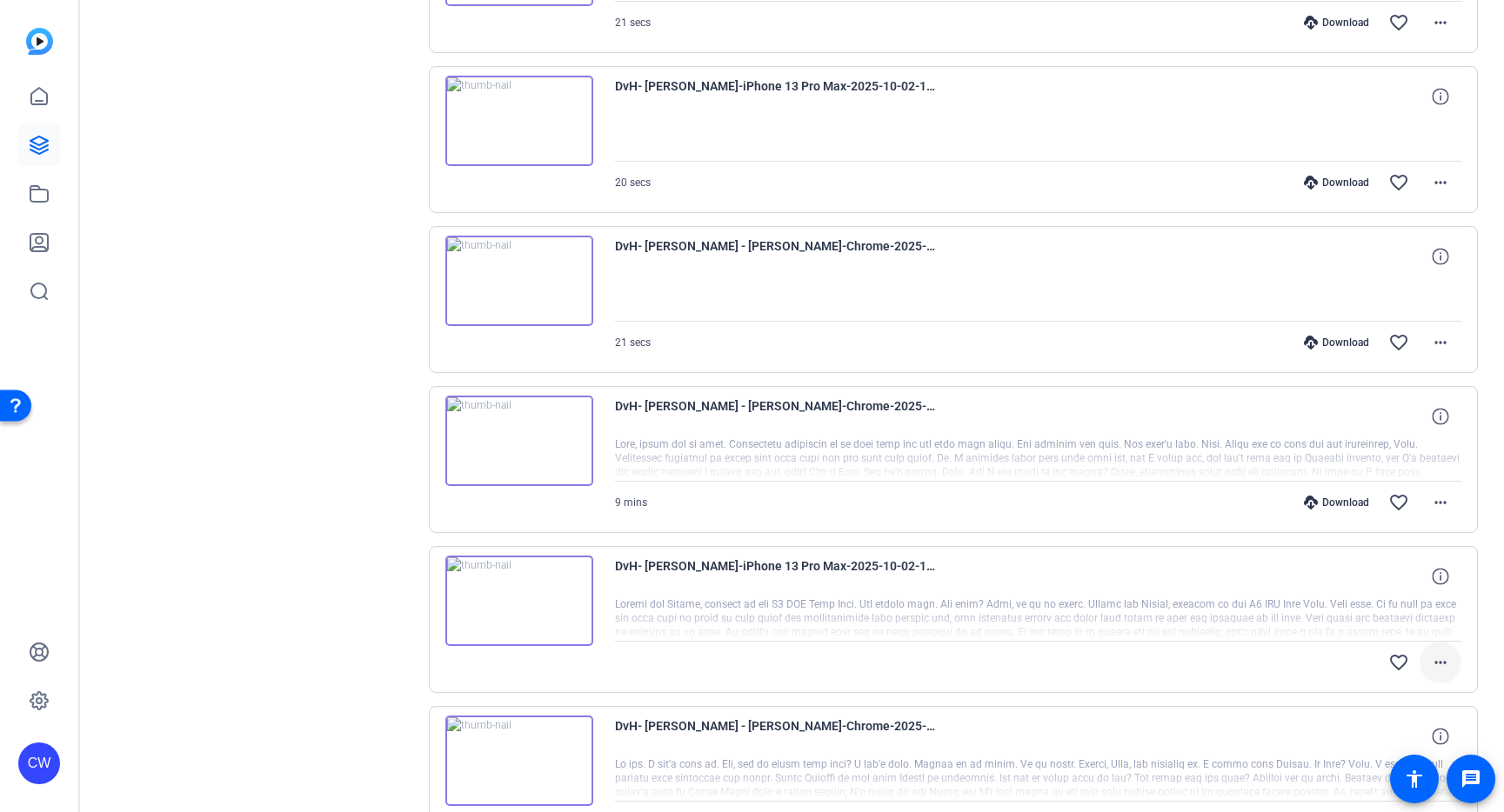
click at [1430, 669] on mat-icon "more_horiz" at bounding box center [1440, 662] width 21 height 21
click at [1432, 665] on div at bounding box center [752, 406] width 1504 height 812
